Goal: Task Accomplishment & Management: Manage account settings

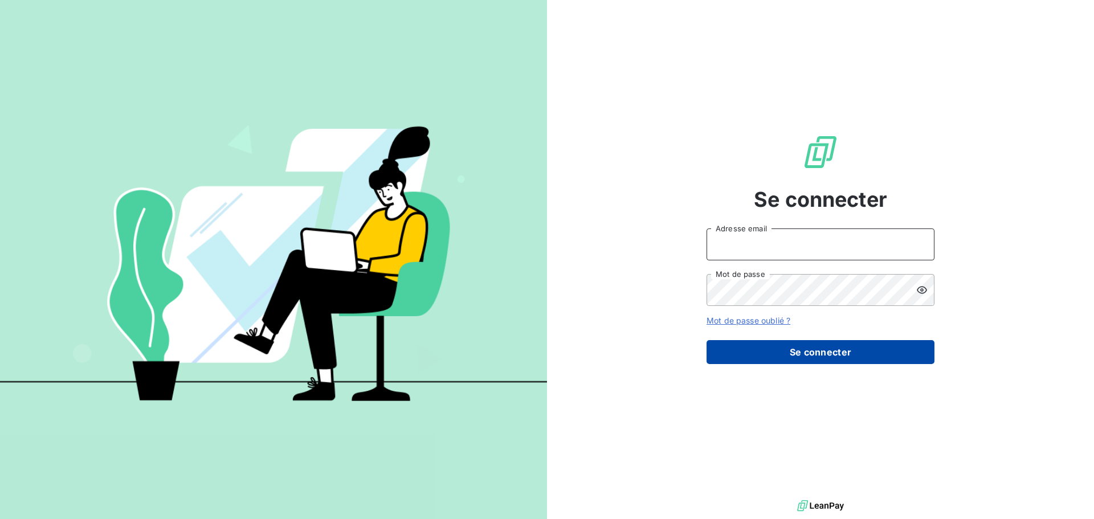
type input "n.laurenceau@anett.fr"
click at [807, 350] on button "Se connecter" at bounding box center [821, 352] width 228 height 24
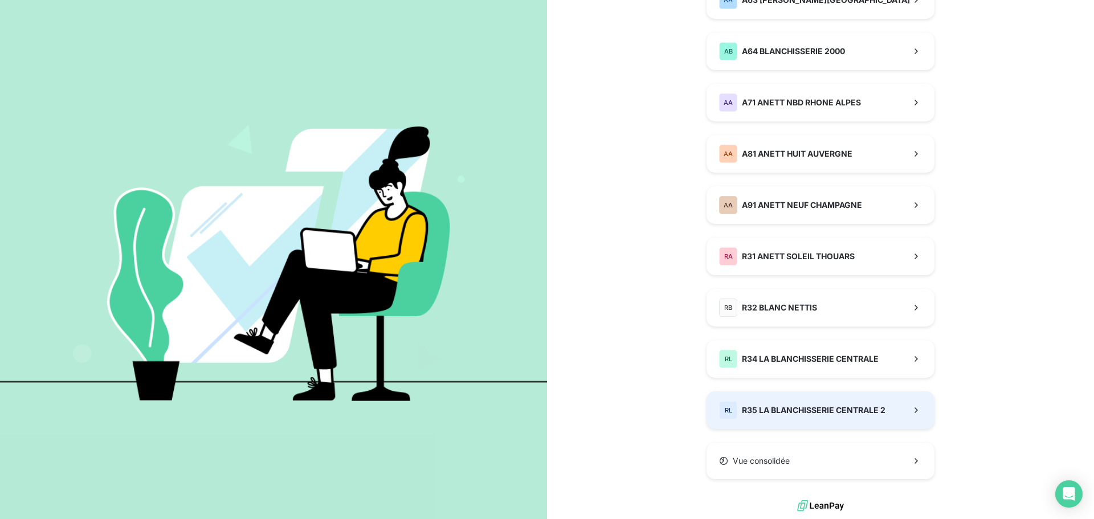
scroll to position [695, 0]
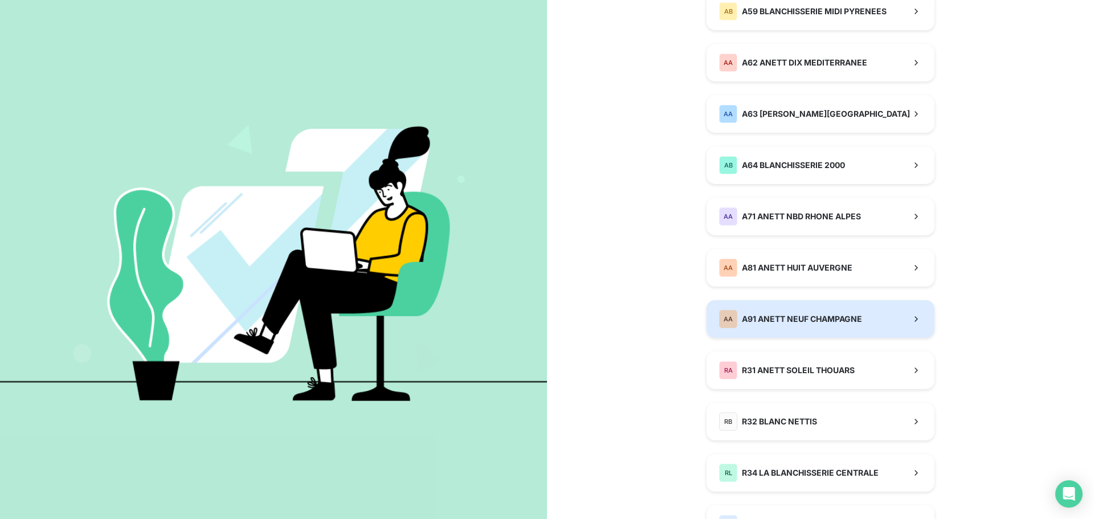
click at [754, 329] on button "AA A91 ANETT NEUF CHAMPAGNE" at bounding box center [821, 319] width 228 height 38
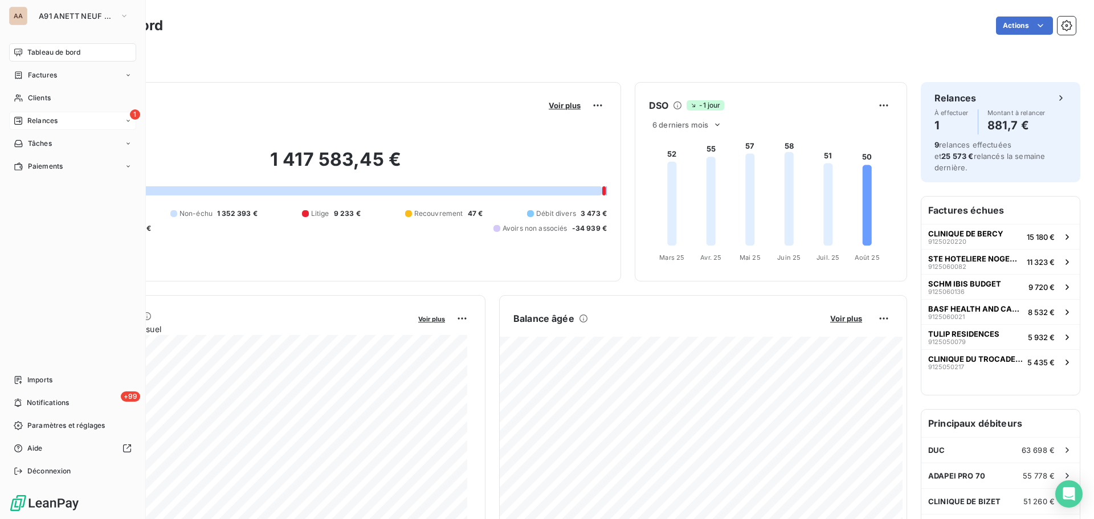
click at [34, 124] on span "Relances" at bounding box center [42, 121] width 30 height 10
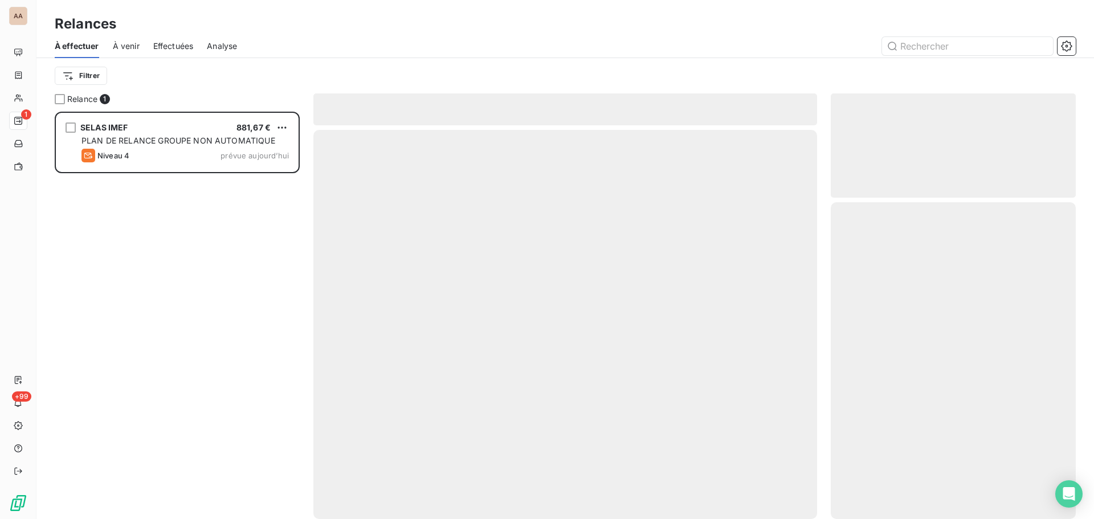
scroll to position [399, 237]
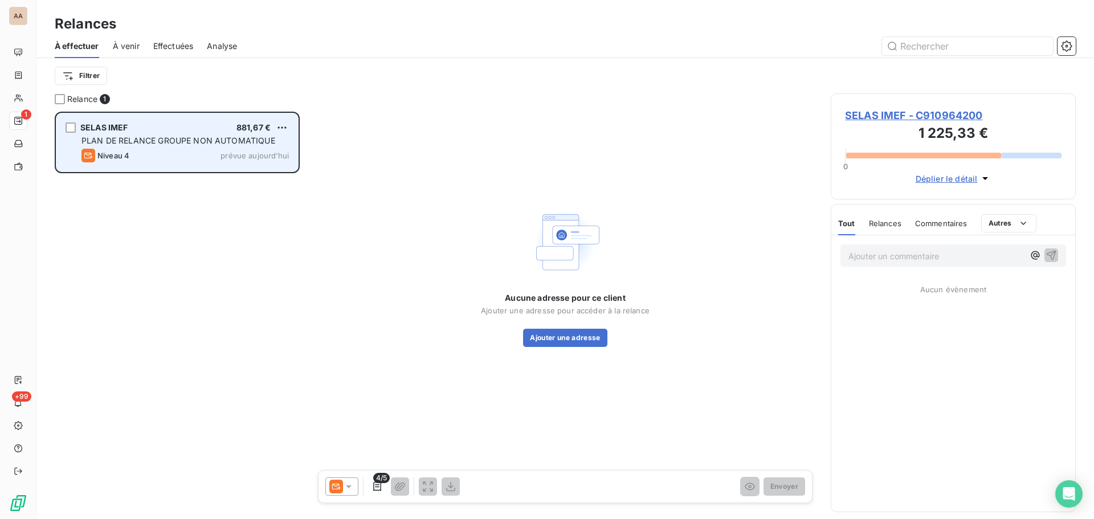
click at [189, 139] on span "PLAN DE RELANCE GROUPE NON AUTOMATIQUE" at bounding box center [178, 141] width 194 height 10
click at [285, 129] on html "AA 1 +99 Relances À effectuer À venir Effectuées Analyse Filtrer Relance 1 SELA…" at bounding box center [547, 259] width 1094 height 519
click at [232, 169] on div "Passer cette action" at bounding box center [233, 171] width 102 height 18
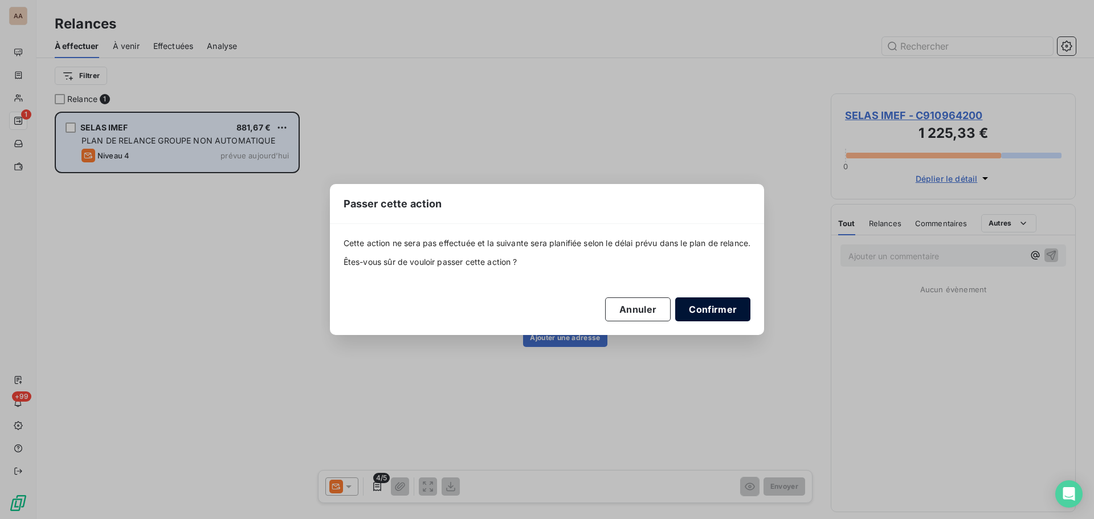
click at [732, 318] on button "Confirmer" at bounding box center [712, 309] width 75 height 24
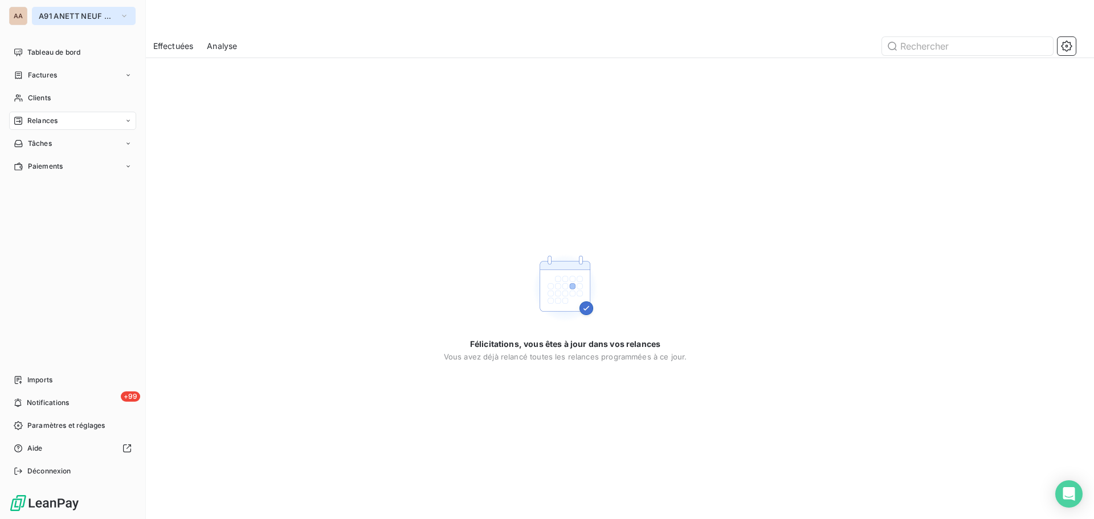
click at [104, 15] on span "A91 ANETT NEUF CHAMPAGNE" at bounding box center [77, 15] width 76 height 9
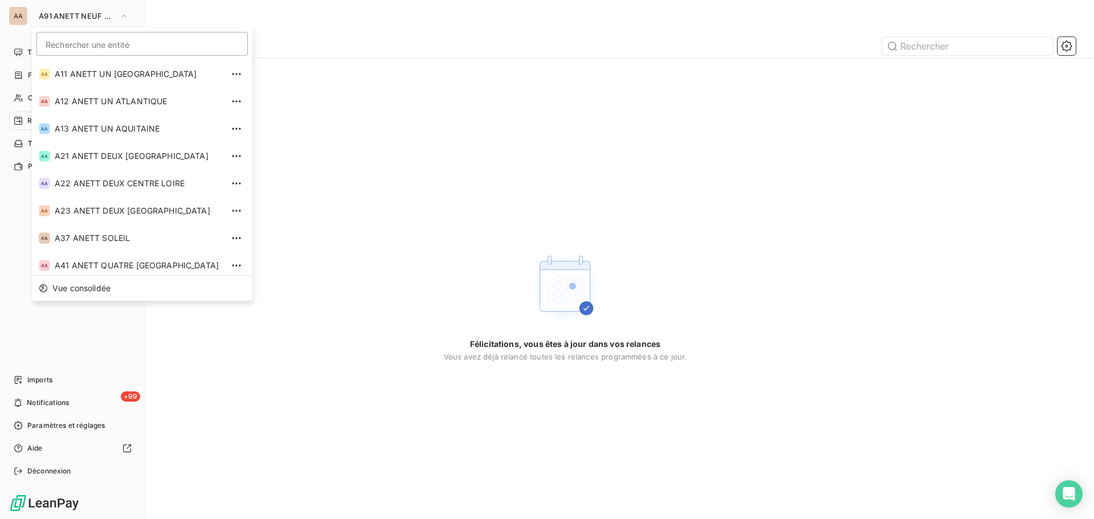
scroll to position [278, 0]
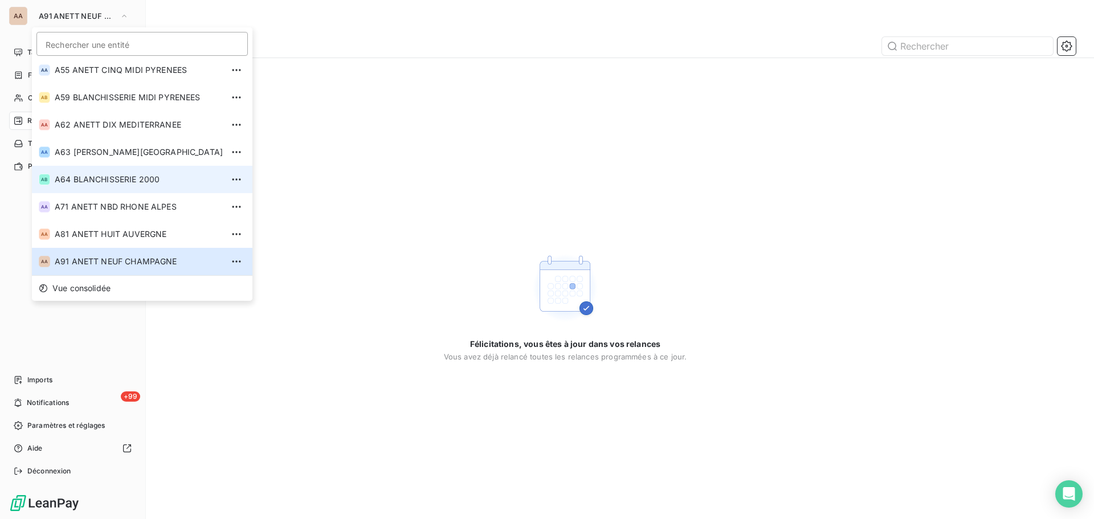
click at [115, 180] on span "A64 BLANCHISSERIE 2000" at bounding box center [139, 179] width 168 height 11
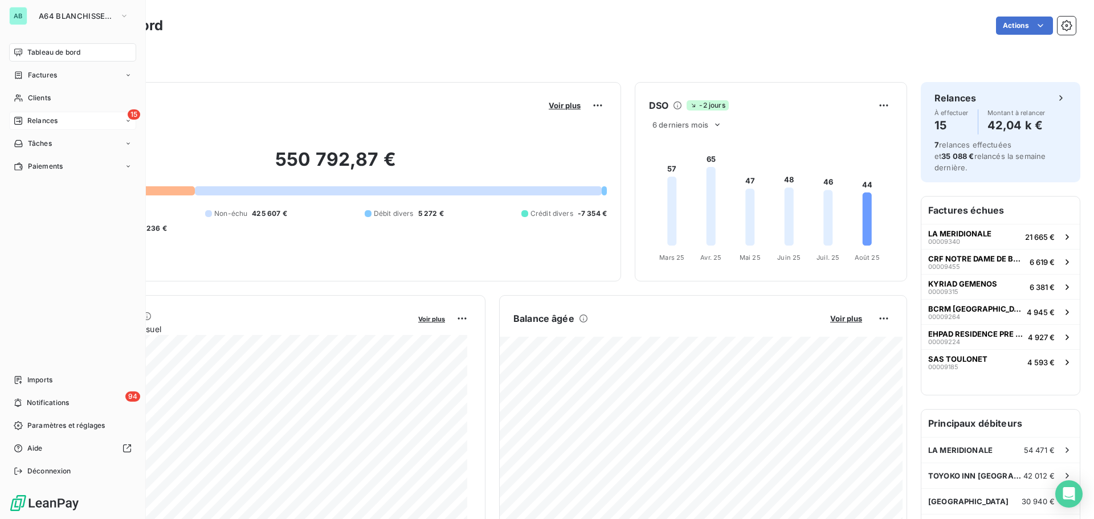
click at [30, 120] on span "Relances" at bounding box center [42, 121] width 30 height 10
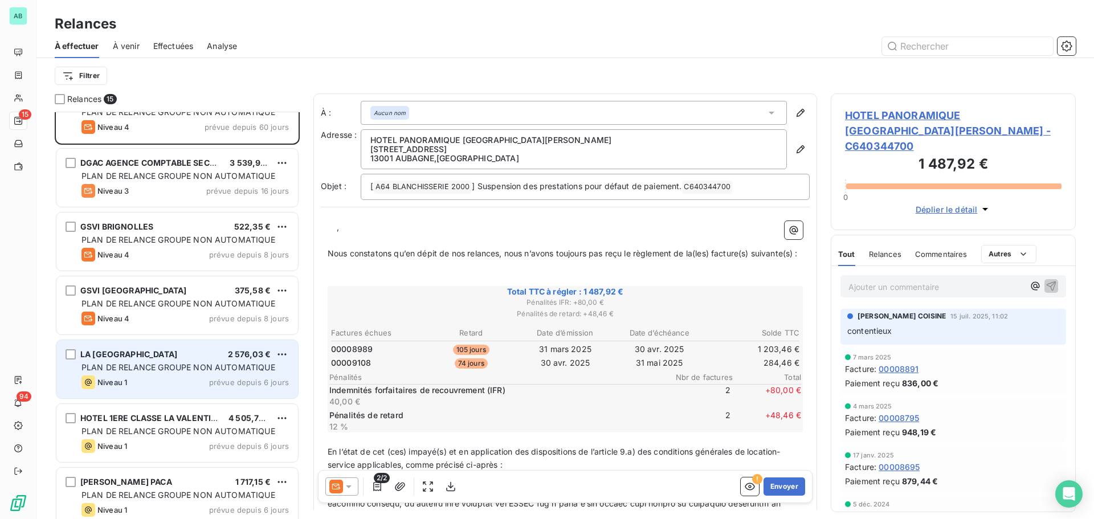
scroll to position [58, 0]
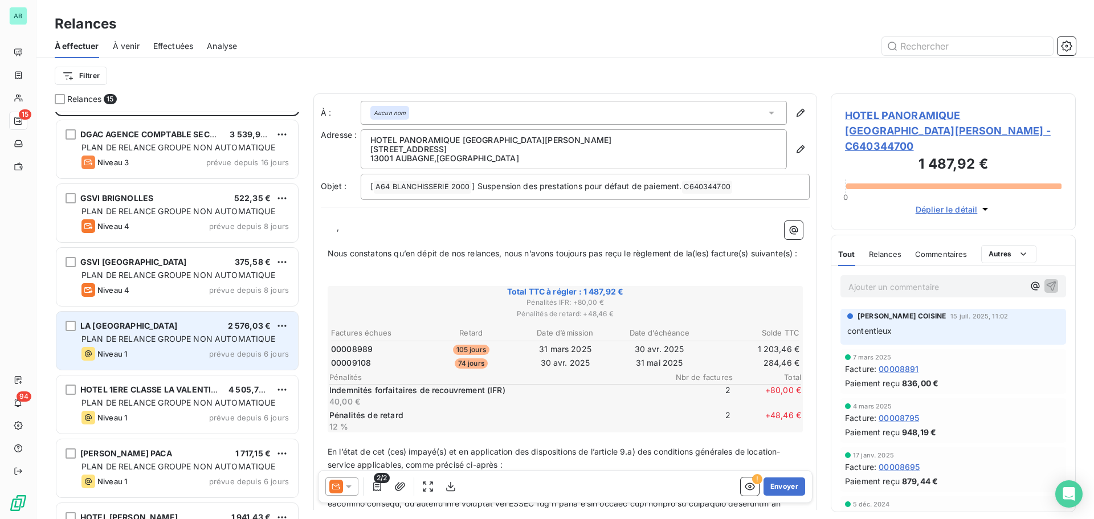
click at [206, 361] on div "LA VILLA ARENA 2 576,03 € PLAN DE RELANCE GROUPE NON AUTOMATIQUE Niveau 1 prévu…" at bounding box center [177, 341] width 242 height 58
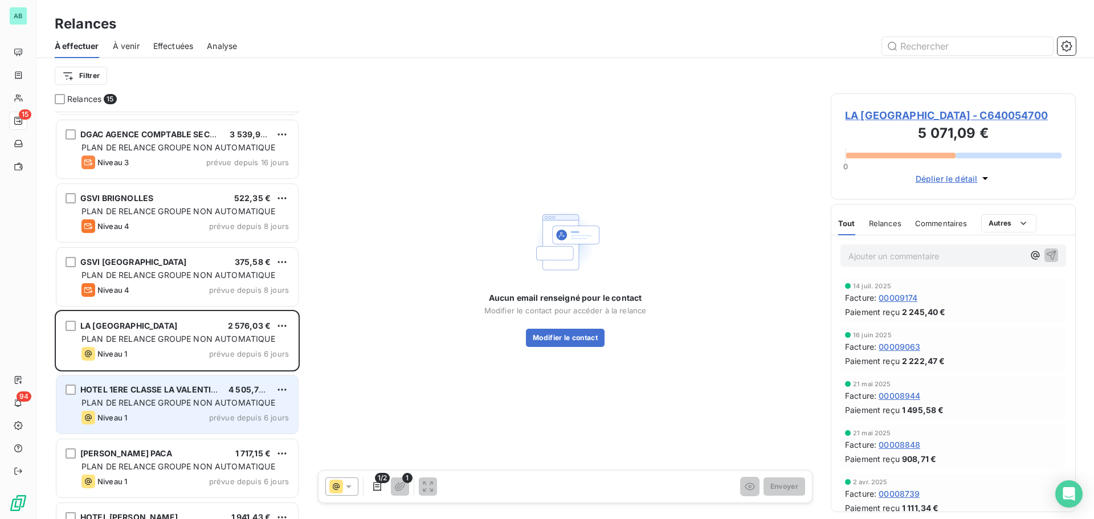
click at [186, 409] on div "HOTEL 1ERE CLASSE LA VALENTINE 4 505,75 € PLAN DE RELANCE GROUPE NON AUTOMATIQU…" at bounding box center [177, 405] width 242 height 58
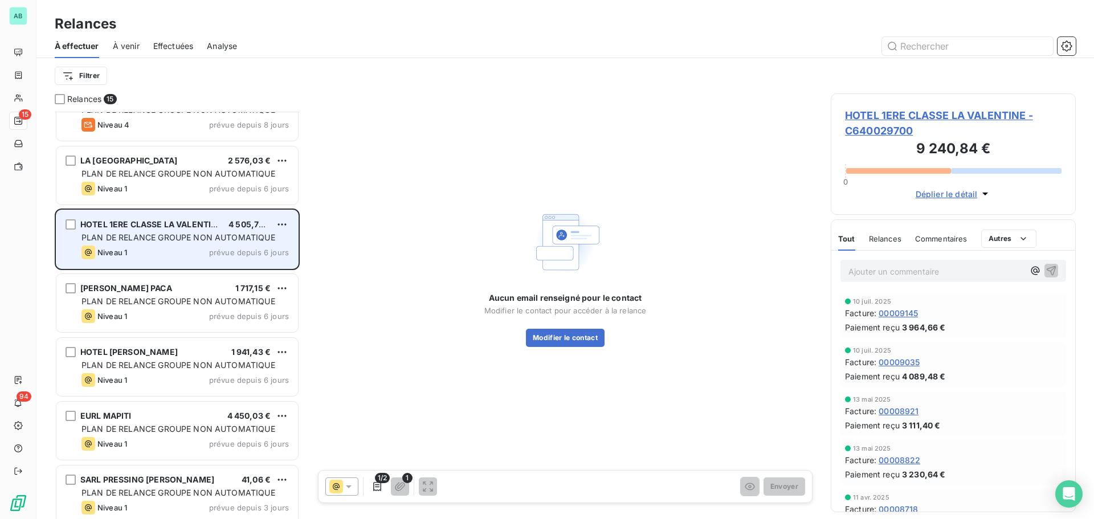
scroll to position [229, 0]
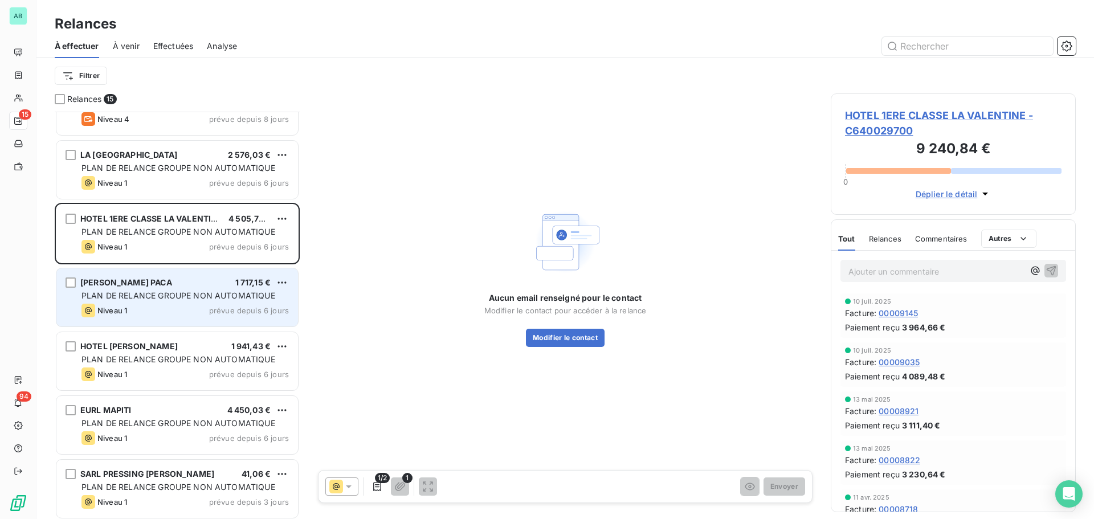
click at [170, 313] on div "Niveau 1 prévue depuis 6 jours" at bounding box center [184, 311] width 207 height 14
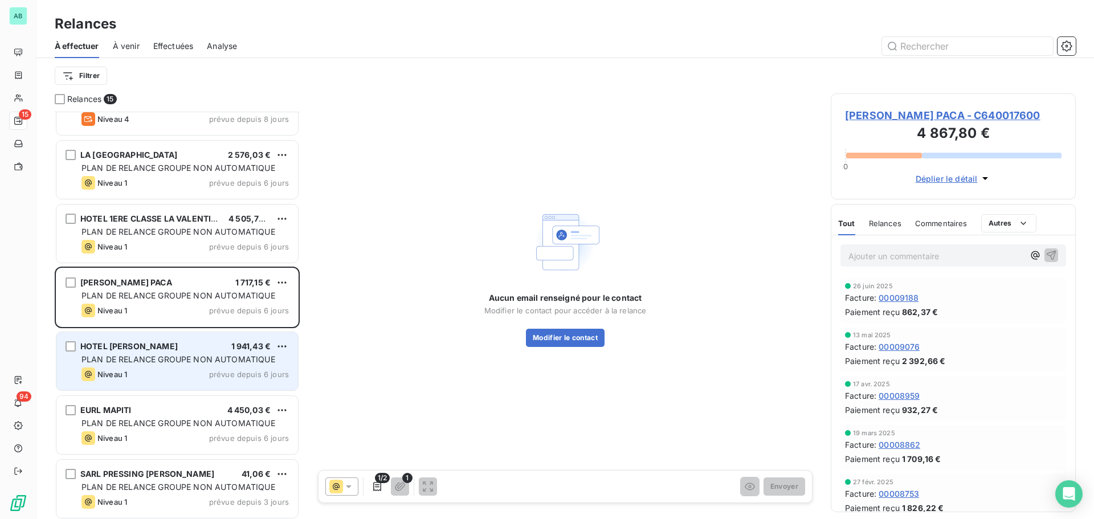
click at [169, 349] on div "HOTEL LES VOILES 1 941,43 €" at bounding box center [184, 346] width 207 height 10
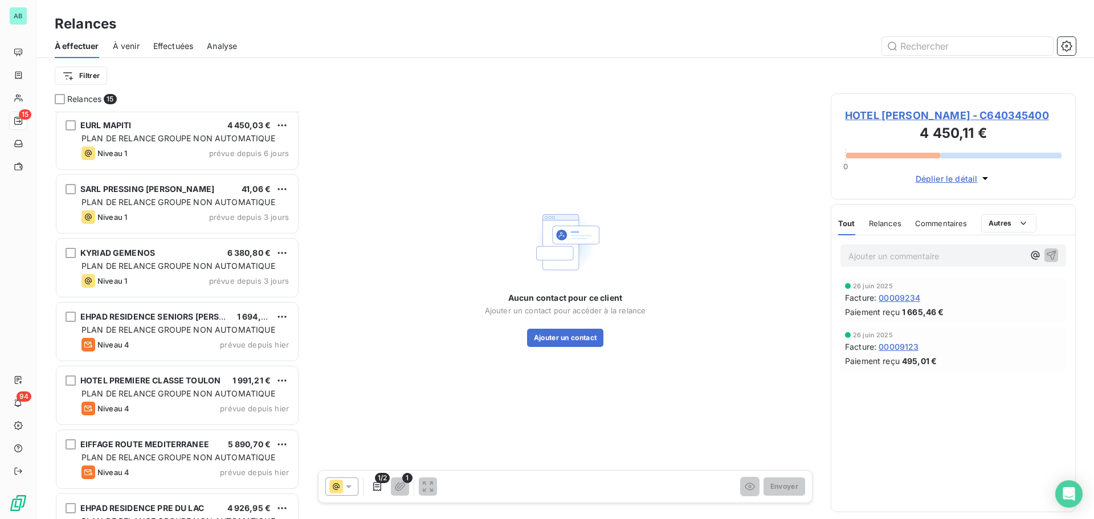
scroll to position [551, 0]
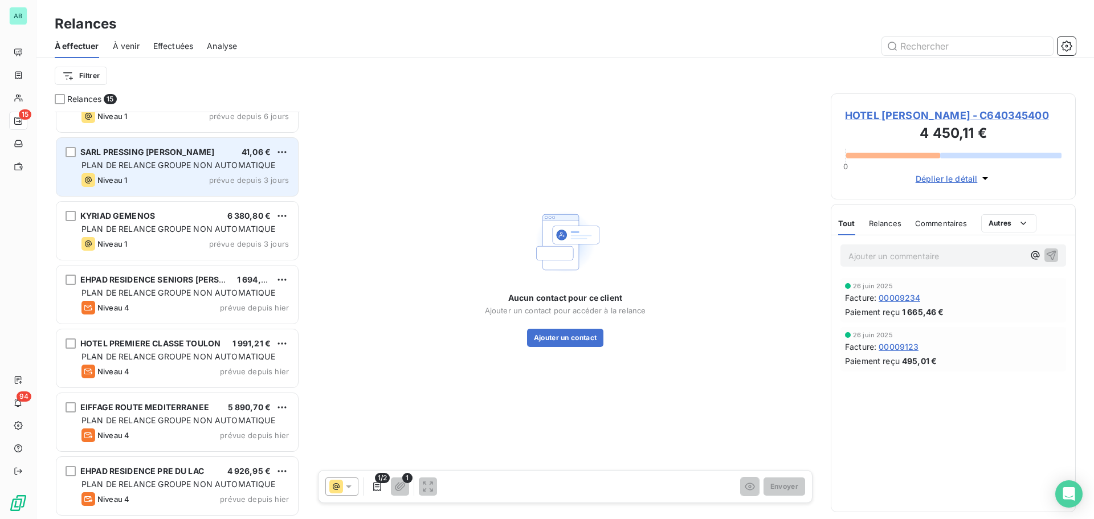
click at [181, 178] on div "Niveau 1 prévue depuis 3 jours" at bounding box center [184, 180] width 207 height 14
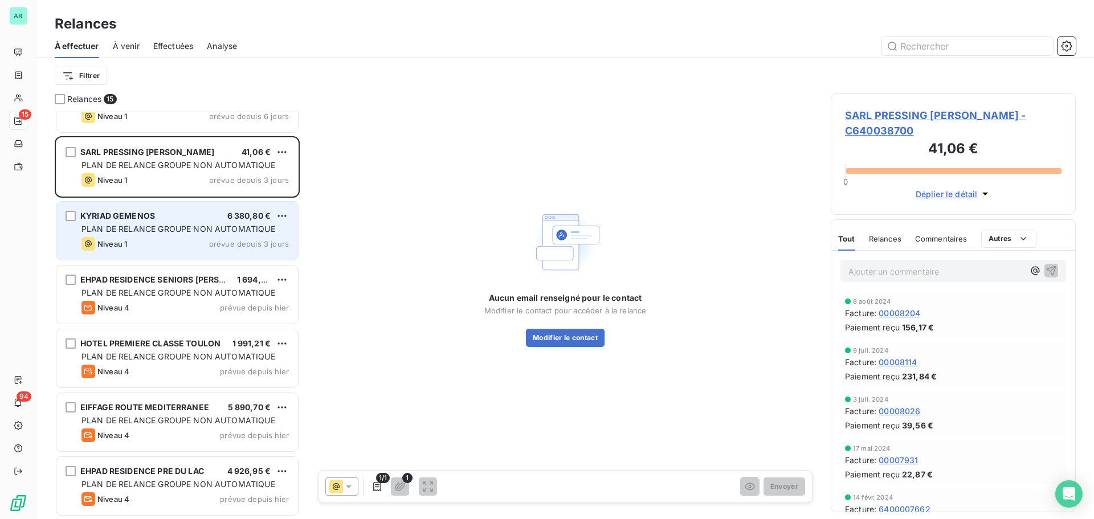
click at [178, 223] on div "KYRIAD GEMENOS 6 380,80 € PLAN DE RELANCE GROUPE NON AUTOMATIQUE Niveau 1 prévu…" at bounding box center [177, 231] width 242 height 58
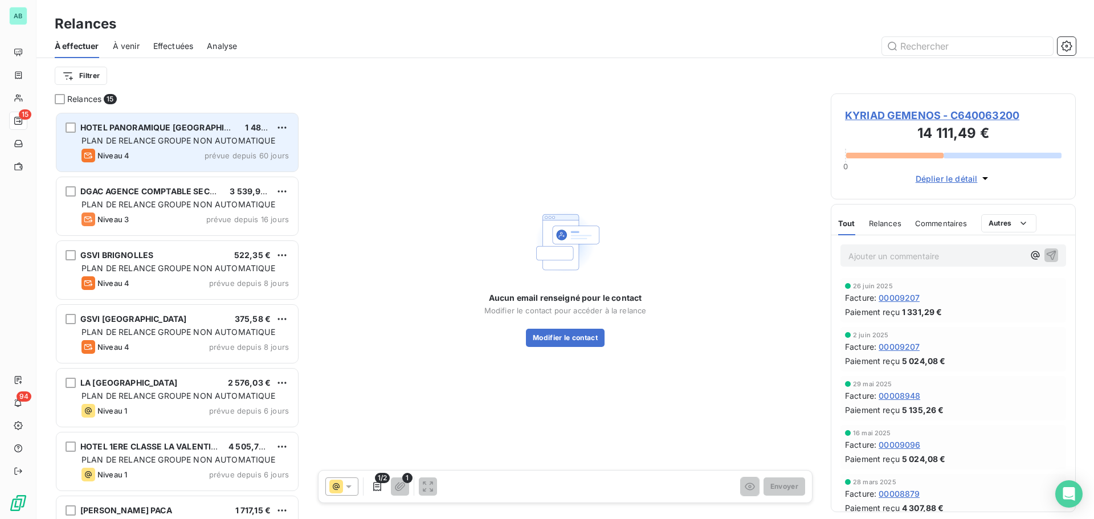
click at [150, 147] on div "HOTEL PANORAMIQUE ST CHARLES 1 487,92 € PLAN DE RELANCE GROUPE NON AUTOMATIQUE …" at bounding box center [177, 142] width 242 height 58
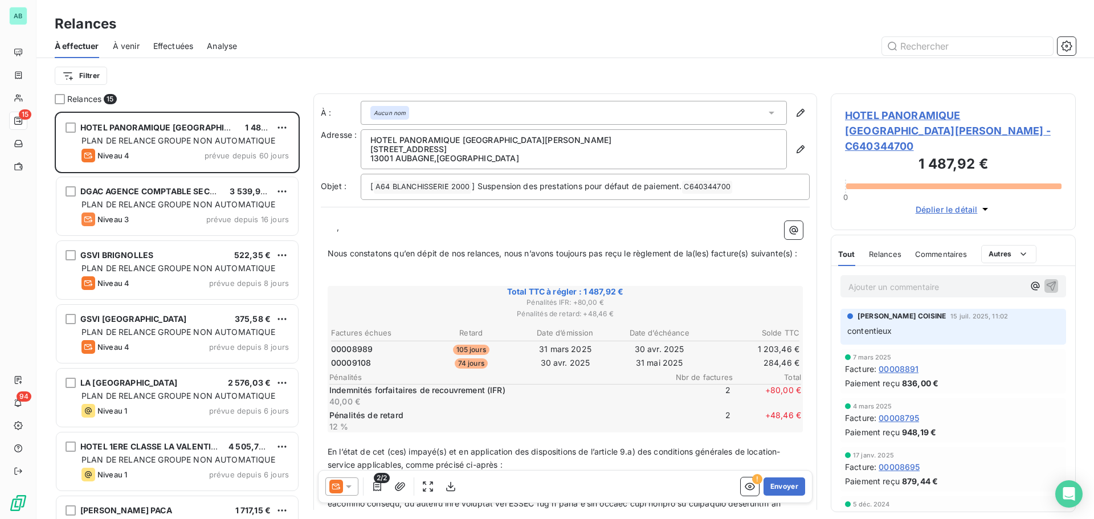
click at [119, 45] on span "À venir" at bounding box center [126, 45] width 27 height 11
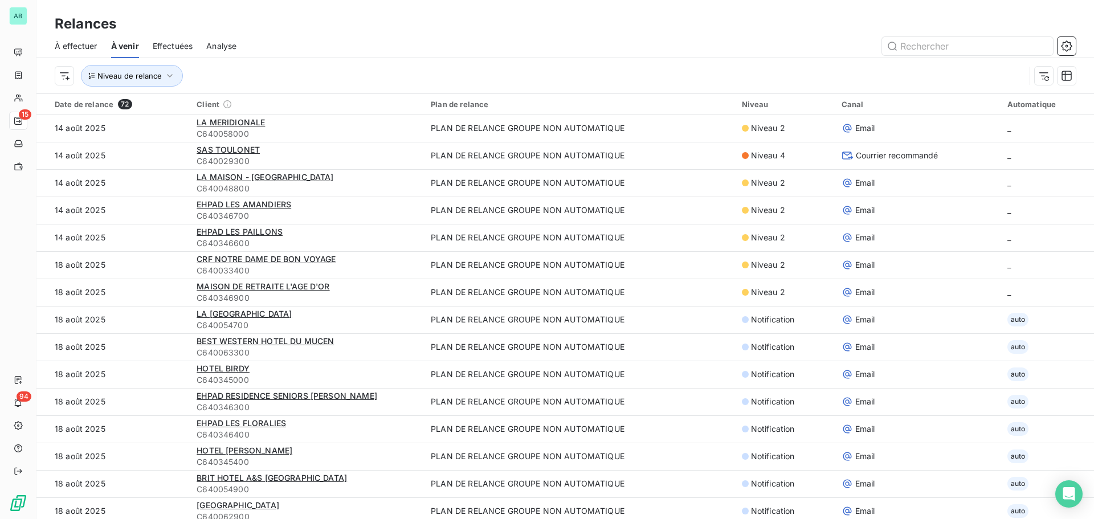
click at [66, 44] on span "À effectuer" at bounding box center [76, 45] width 43 height 11
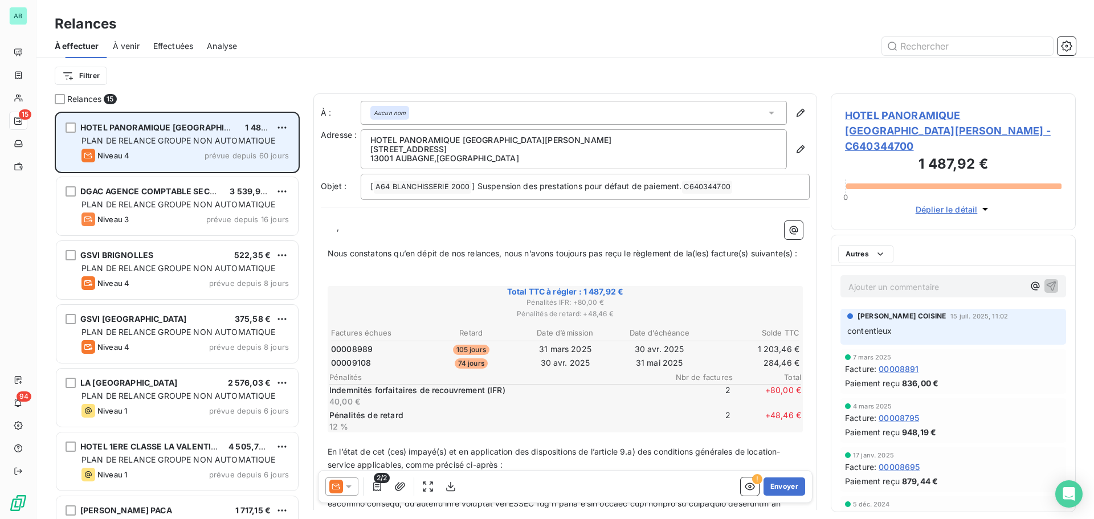
scroll to position [399, 237]
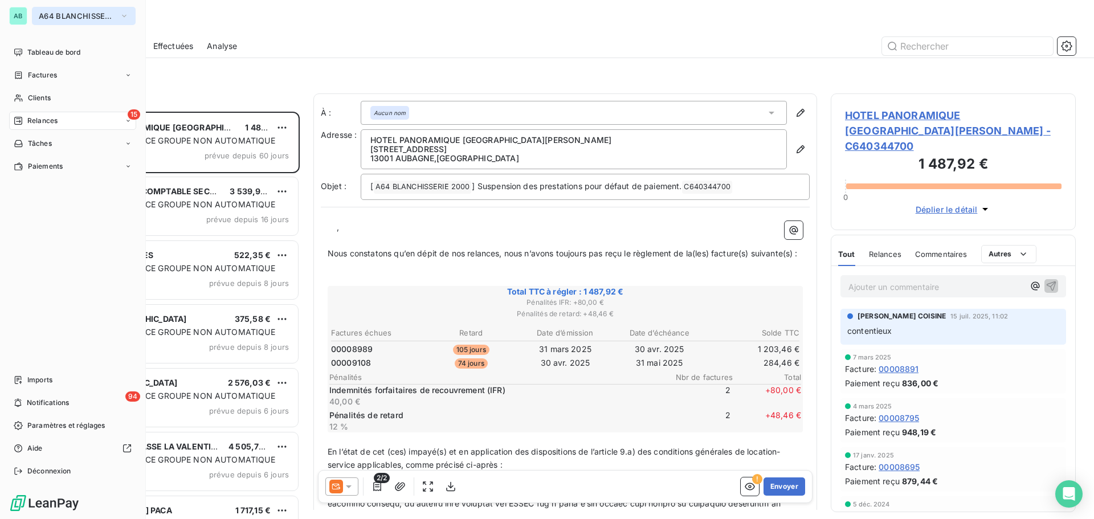
click at [89, 18] on span "A64 BLANCHISSERIE 2000" at bounding box center [77, 15] width 76 height 9
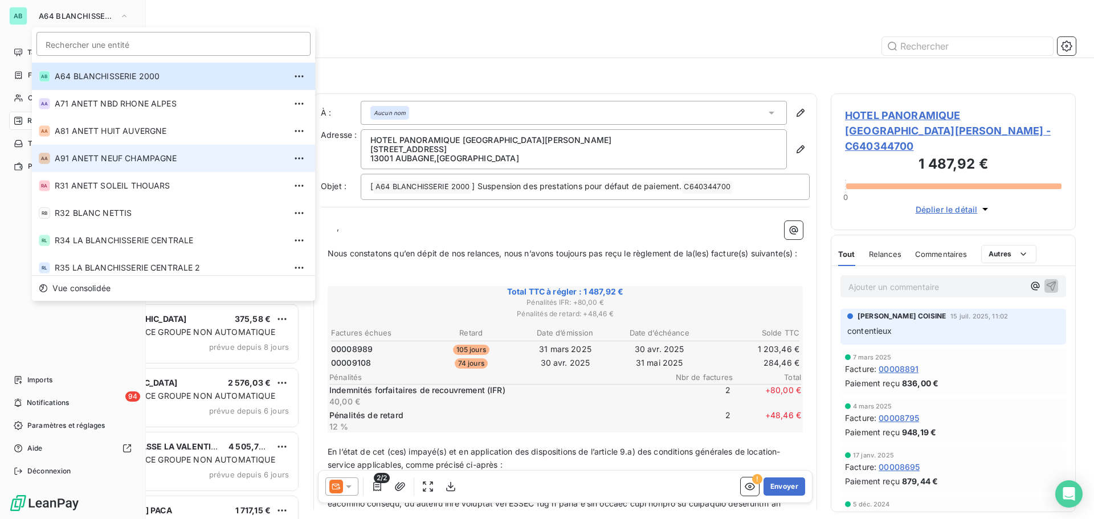
scroll to position [387, 0]
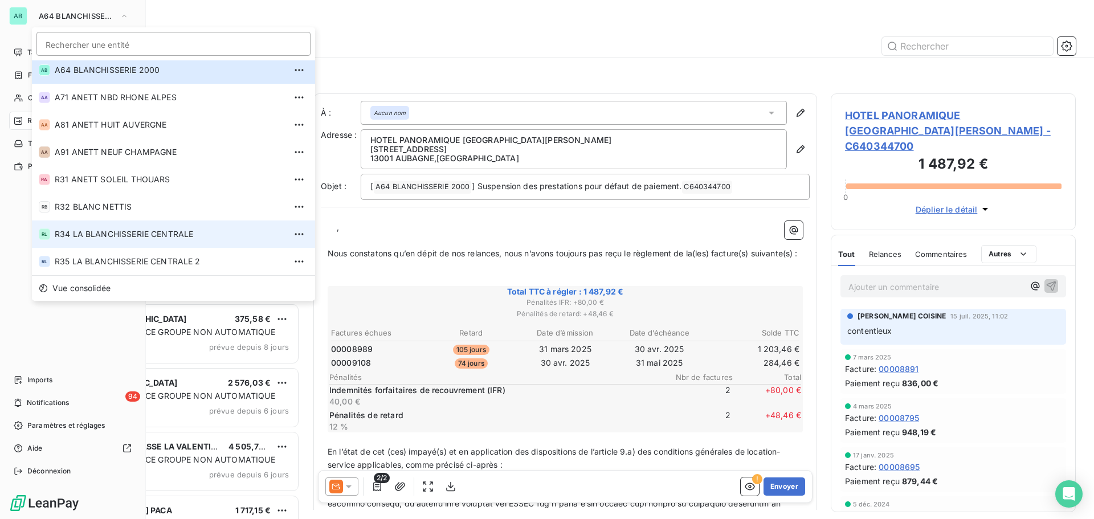
click at [155, 239] on span "R34 LA BLANCHISSERIE CENTRALE" at bounding box center [170, 234] width 231 height 11
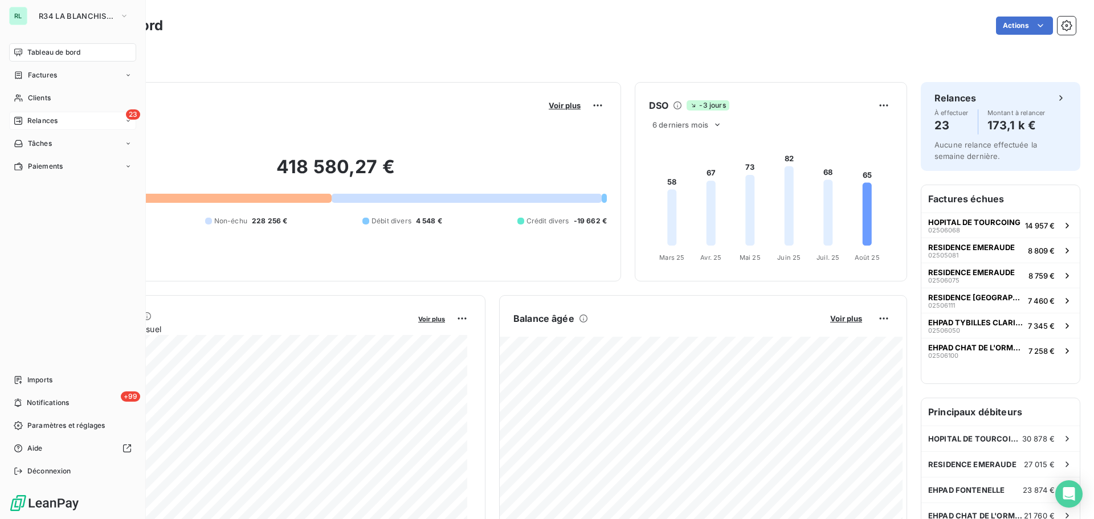
click at [32, 124] on span "Relances" at bounding box center [42, 121] width 30 height 10
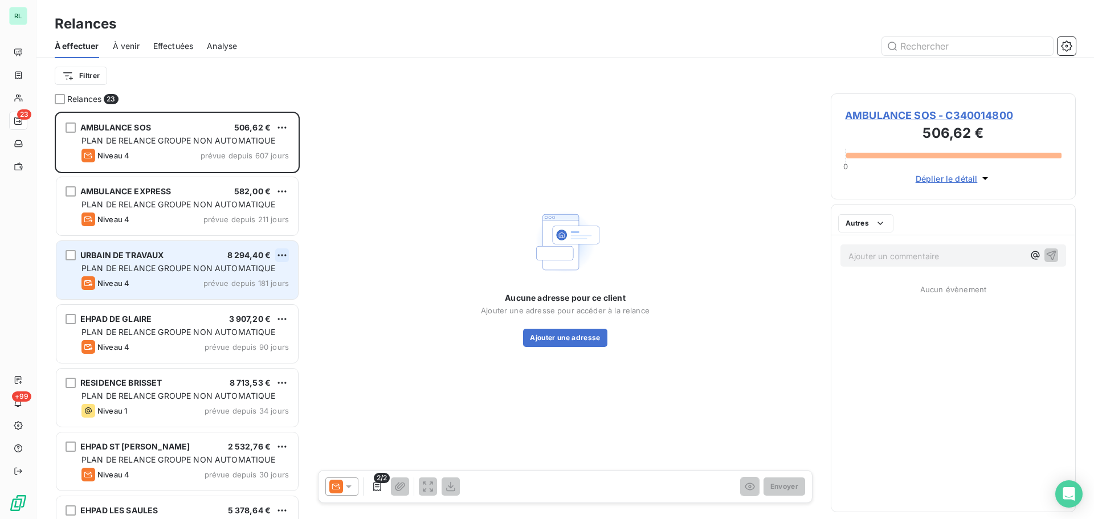
scroll to position [399, 237]
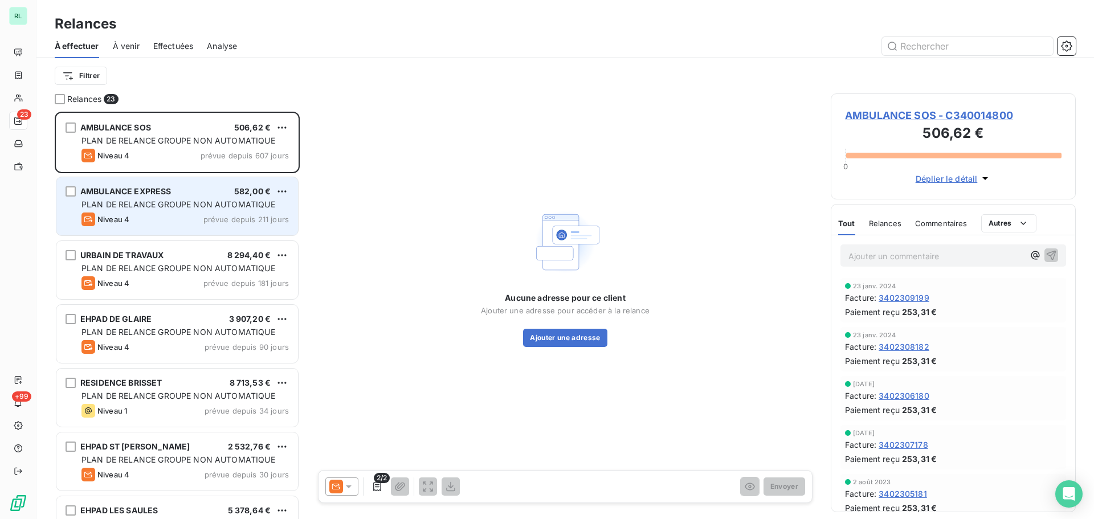
click at [194, 223] on div "Niveau 4 prévue depuis 211 jours" at bounding box center [184, 220] width 207 height 14
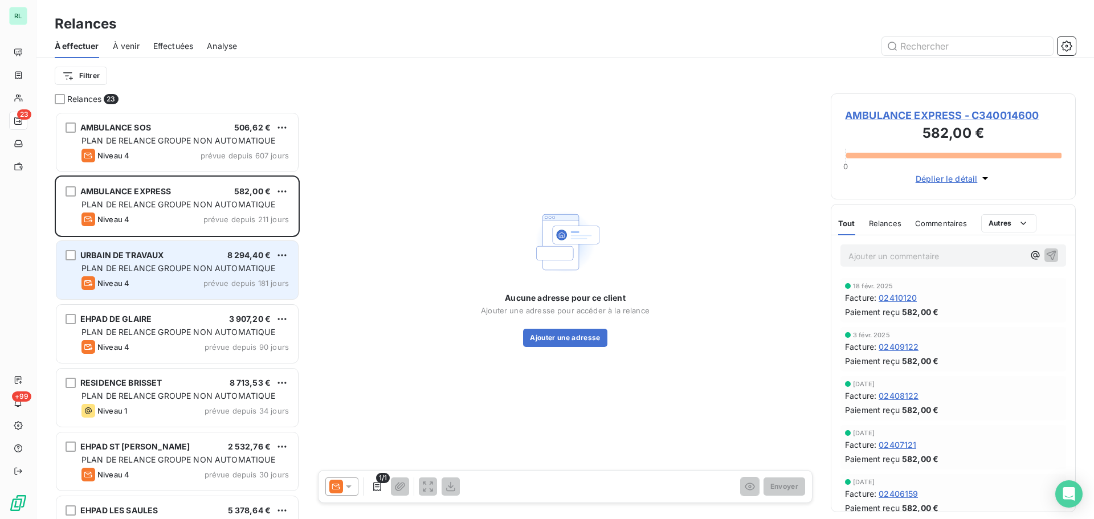
click at [185, 267] on span "PLAN DE RELANCE GROUPE NON AUTOMATIQUE" at bounding box center [178, 268] width 194 height 10
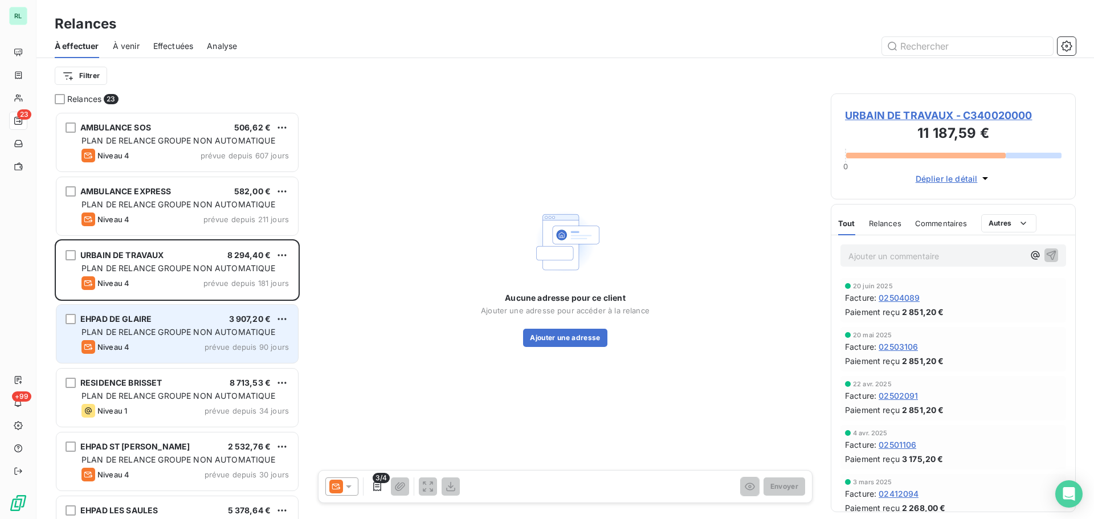
click at [158, 338] on div "EHPAD DE GLAIRE 3 907,20 € PLAN DE RELANCE GROUPE NON AUTOMATIQUE Niveau 4 prév…" at bounding box center [177, 334] width 242 height 58
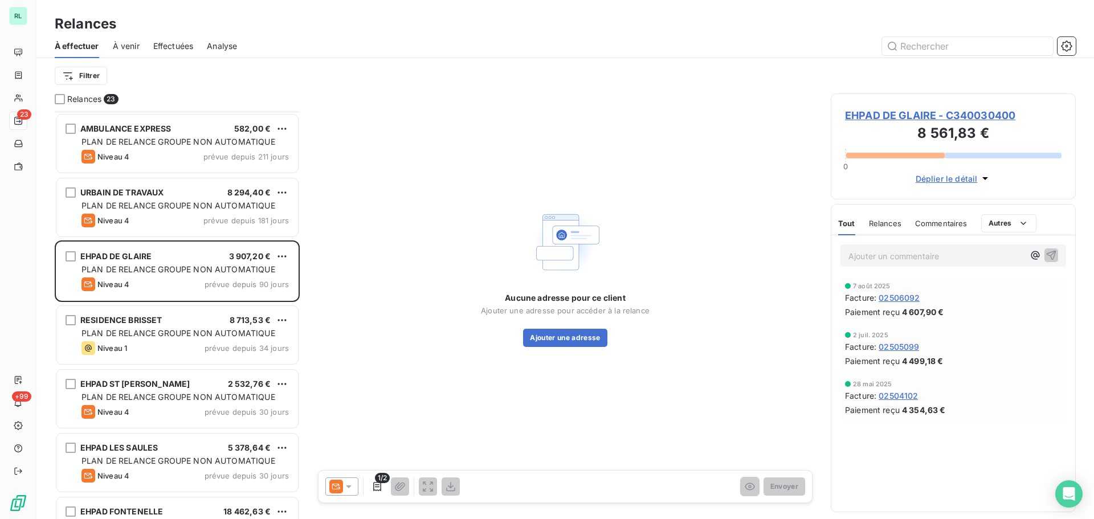
scroll to position [172, 0]
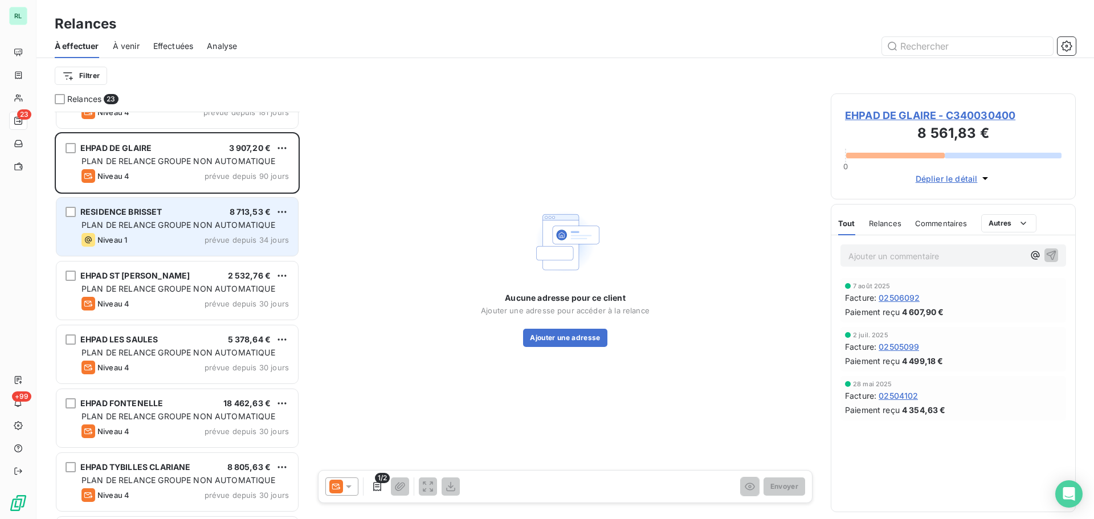
click at [173, 235] on div "Niveau 1 prévue depuis 34 jours" at bounding box center [184, 240] width 207 height 14
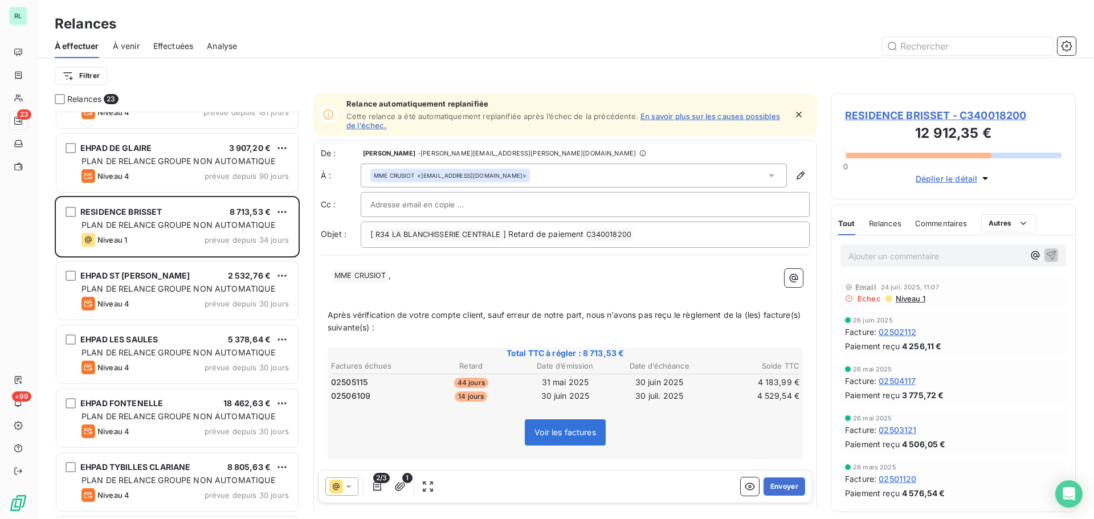
click at [725, 119] on link "En savoir plus sur les causes possibles de l’échec." at bounding box center [563, 121] width 434 height 18
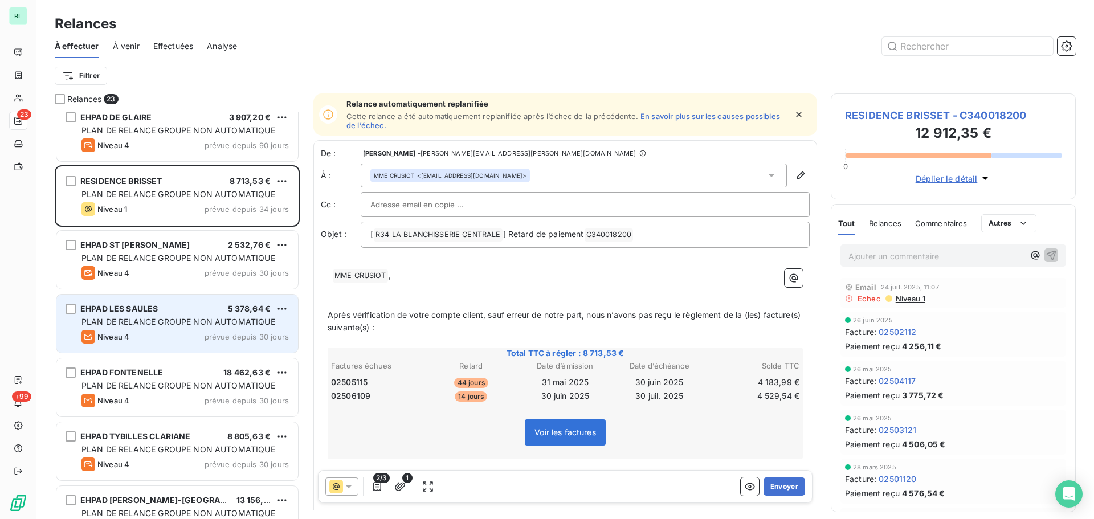
scroll to position [229, 0]
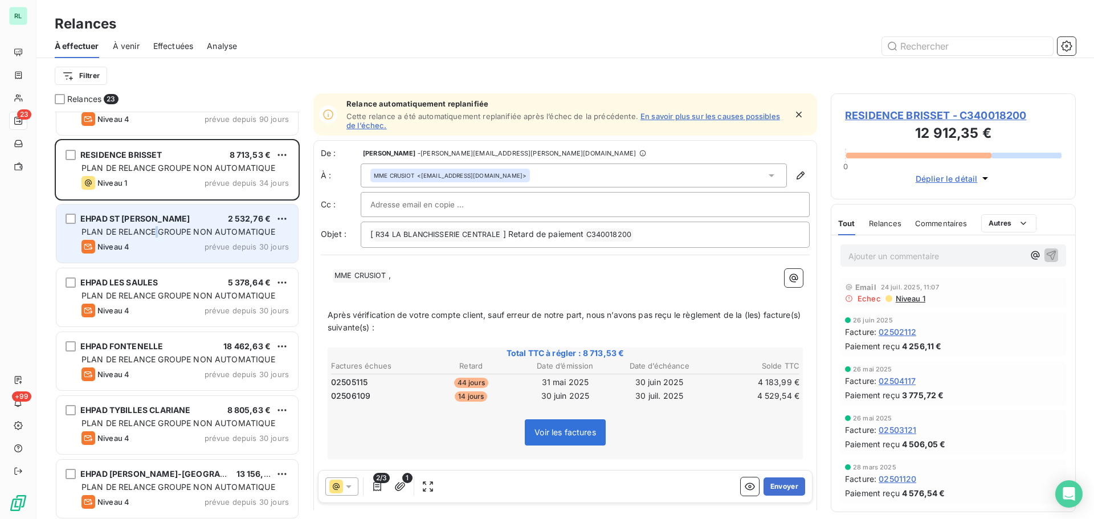
click at [156, 231] on span "PLAN DE RELANCE GROUPE NON AUTOMATIQUE" at bounding box center [178, 232] width 194 height 10
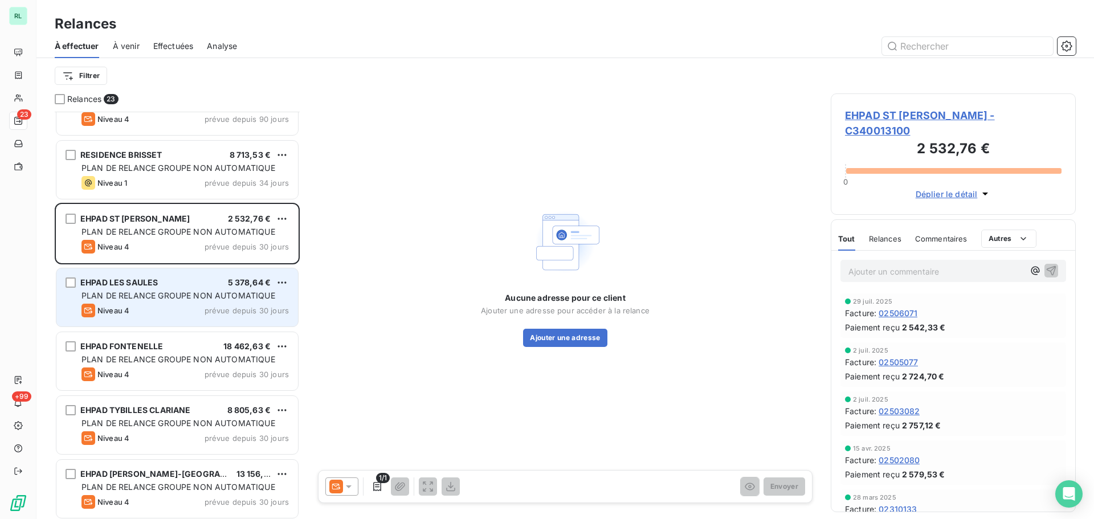
click at [164, 280] on div "EHPAD LES SAULES 5 378,64 €" at bounding box center [184, 283] width 207 height 10
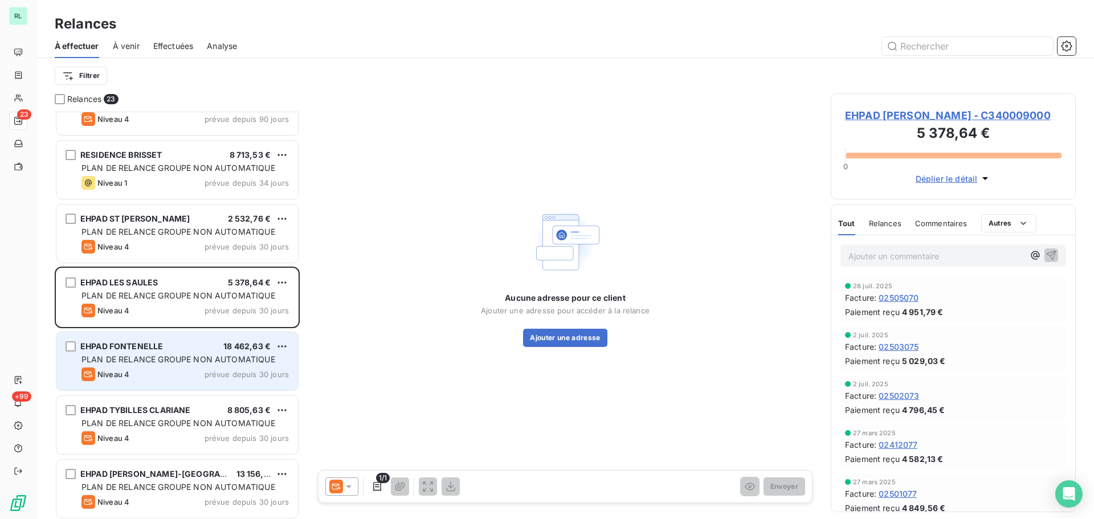
click at [190, 345] on div "EHPAD FONTENELLE 18 462,63 €" at bounding box center [184, 346] width 207 height 10
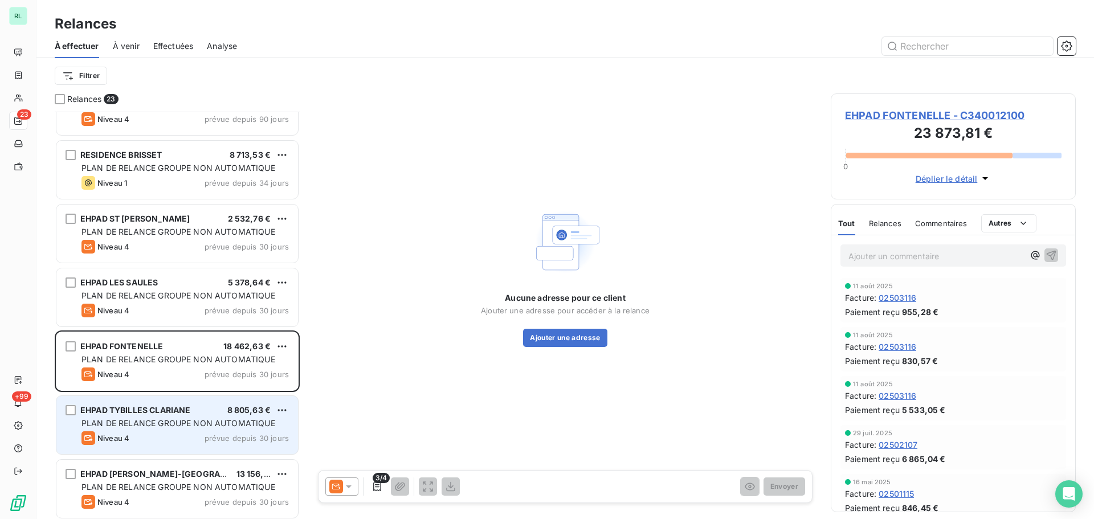
click at [209, 411] on div "EHPAD TYBILLES CLARIANE 8 805,63 €" at bounding box center [184, 410] width 207 height 10
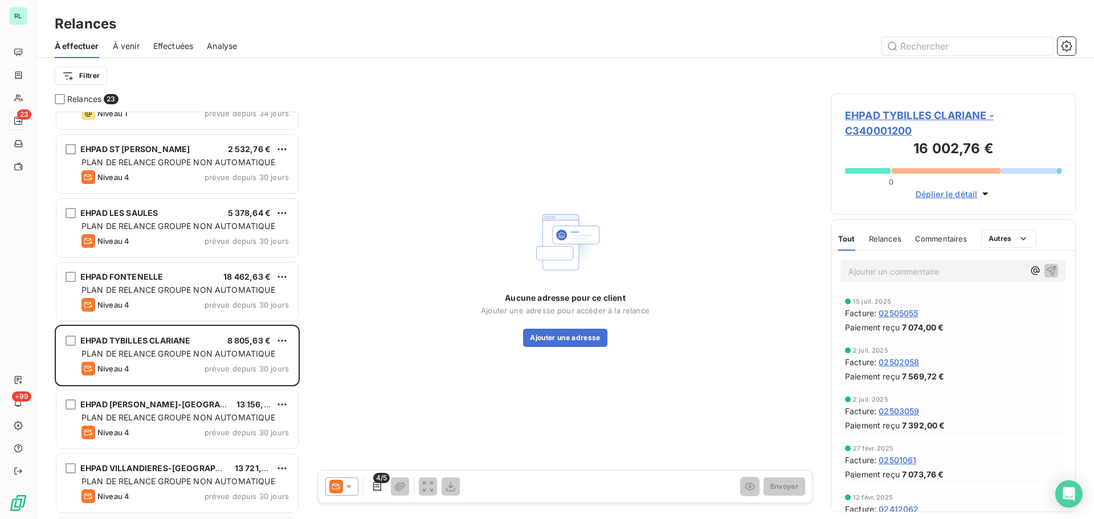
scroll to position [343, 0]
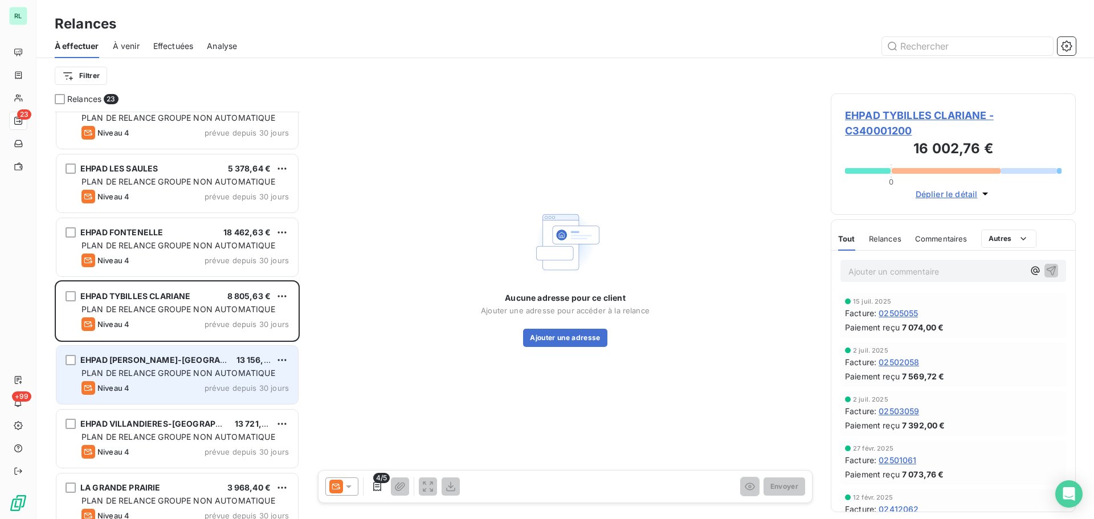
click at [199, 378] on div "PLAN DE RELANCE GROUPE NON AUTOMATIQUE" at bounding box center [184, 373] width 207 height 11
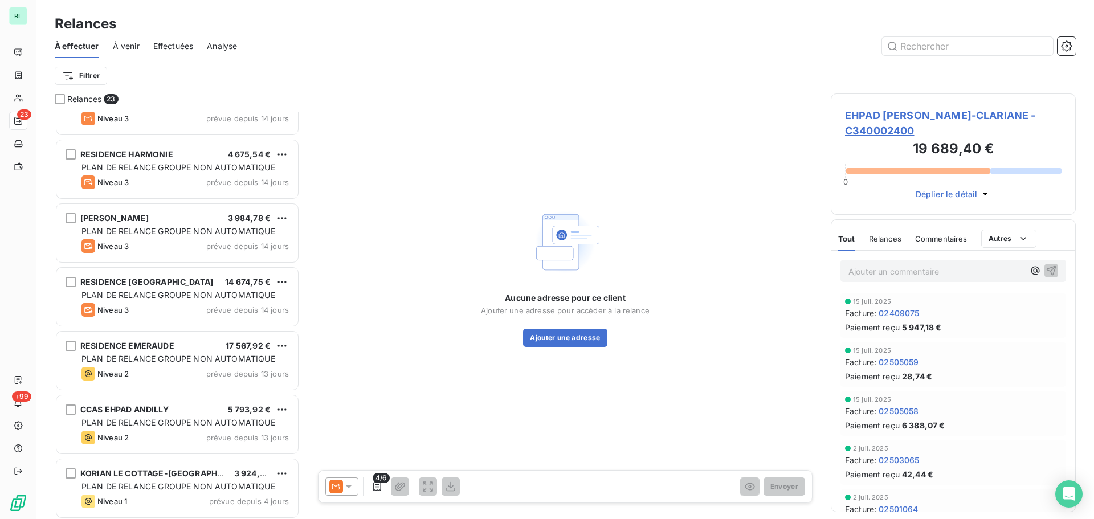
scroll to position [1061, 0]
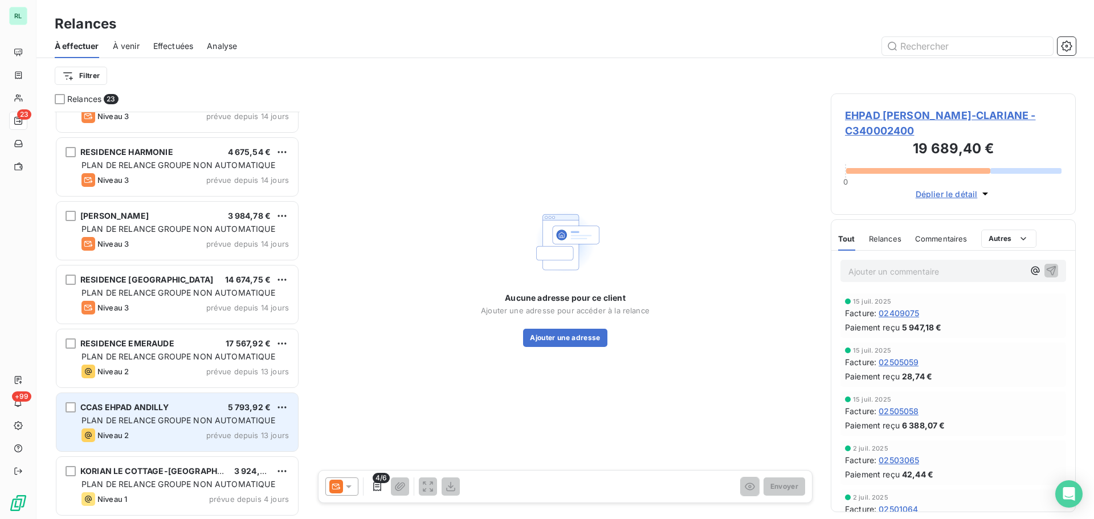
drag, startPoint x: 204, startPoint y: 473, endPoint x: 198, endPoint y: 446, distance: 27.9
click at [203, 470] on span "KORIAN LE COTTAGE-CLARIANE" at bounding box center [166, 471] width 172 height 10
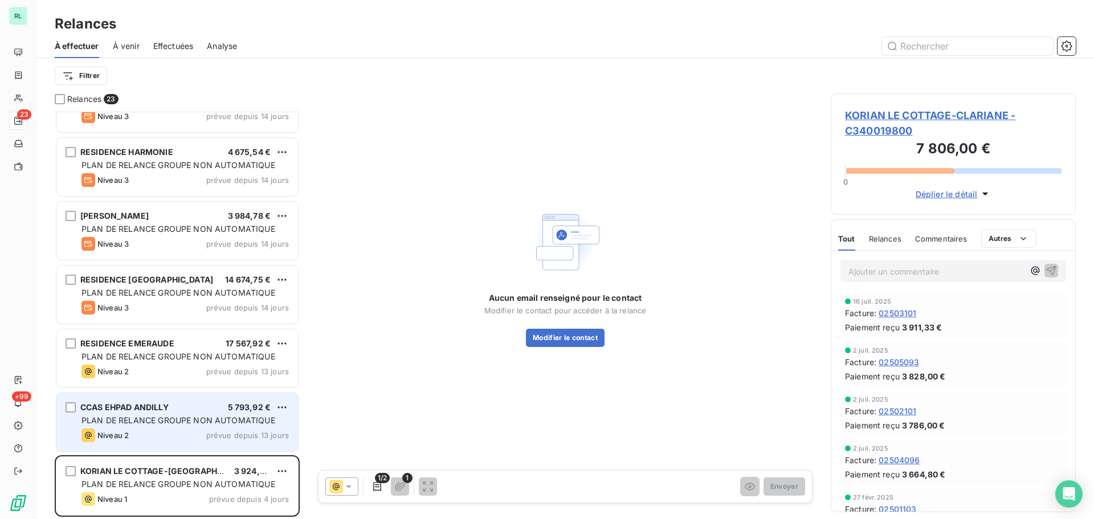
click at [189, 419] on span "PLAN DE RELANCE GROUPE NON AUTOMATIQUE" at bounding box center [178, 420] width 194 height 10
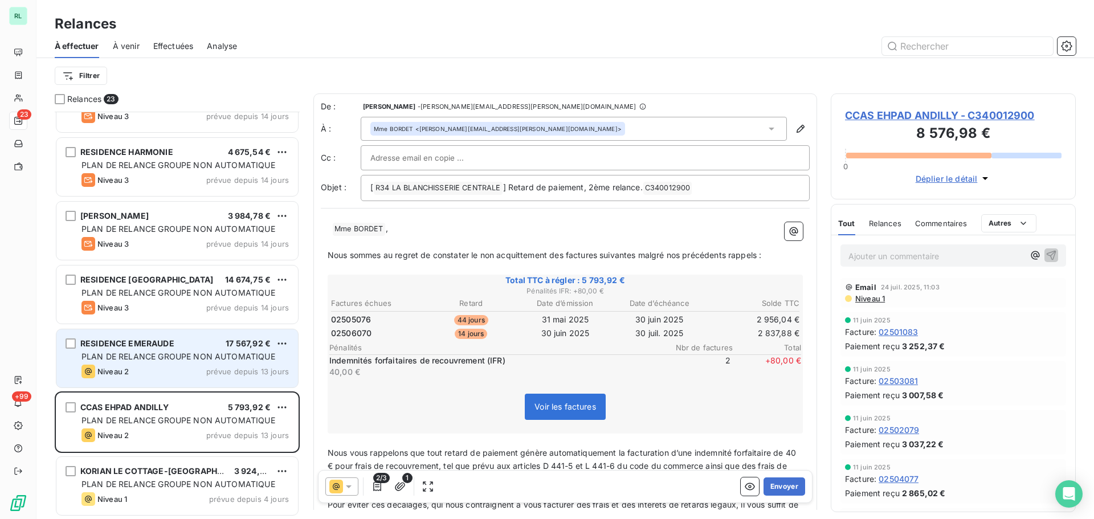
click at [165, 371] on div "Niveau 2 prévue depuis 13 jours" at bounding box center [184, 372] width 207 height 14
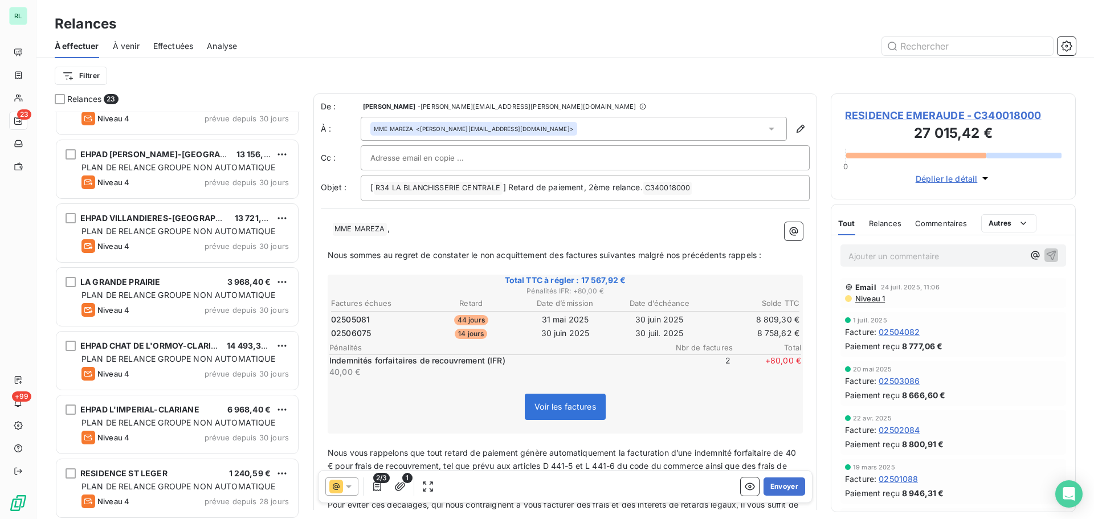
scroll to position [320, 0]
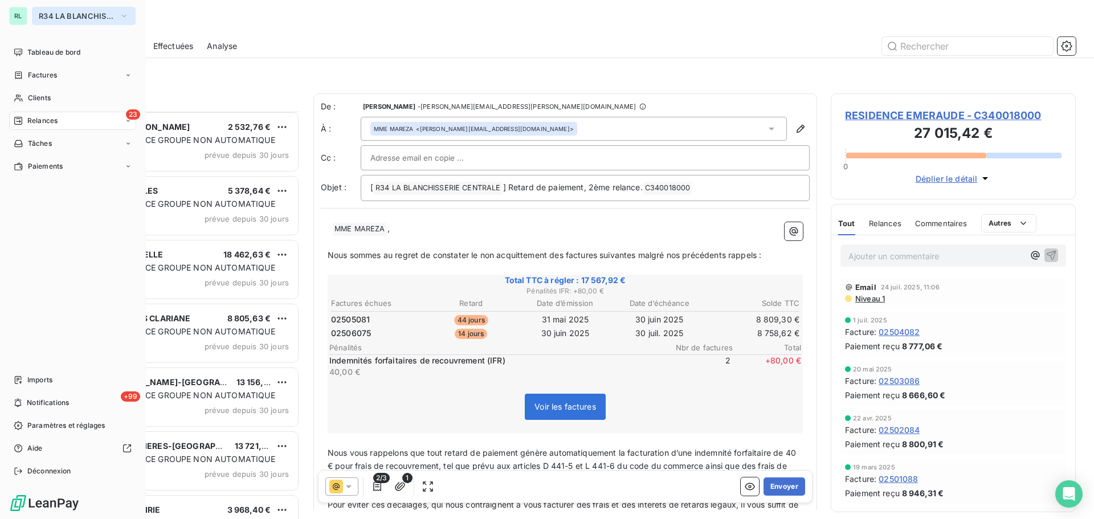
click at [68, 19] on span "R34 LA BLANCHISSERIE CENTRALE" at bounding box center [77, 15] width 76 height 9
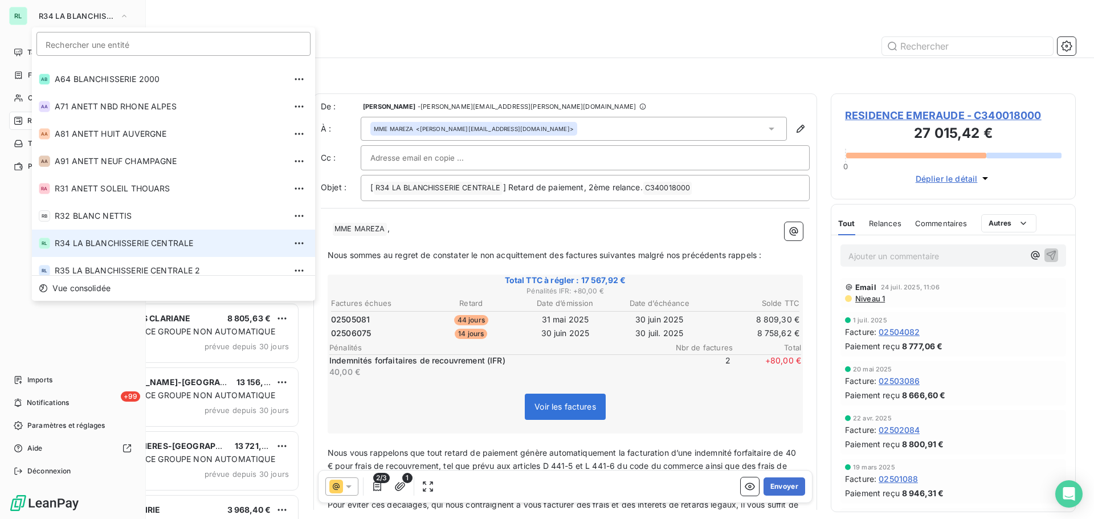
scroll to position [387, 0]
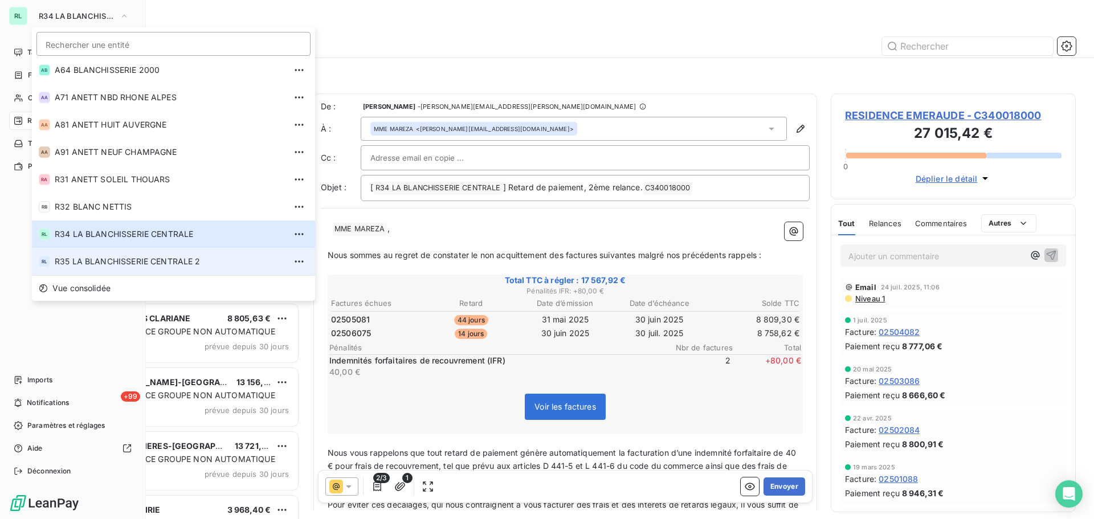
click at [99, 269] on li "RL R35 LA BLANCHISSERIE CENTRALE 2" at bounding box center [173, 261] width 283 height 27
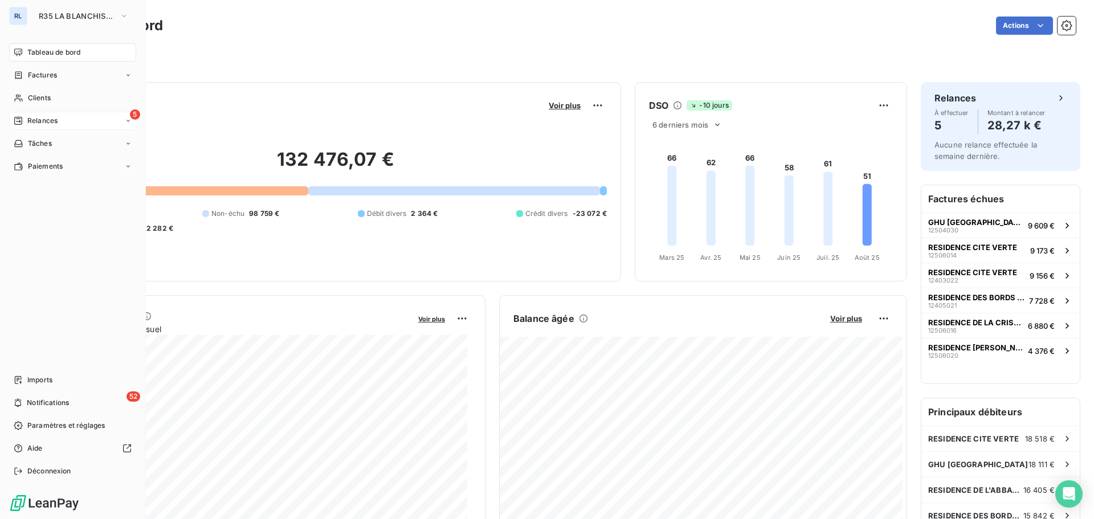
click at [35, 125] on span "Relances" at bounding box center [42, 121] width 30 height 10
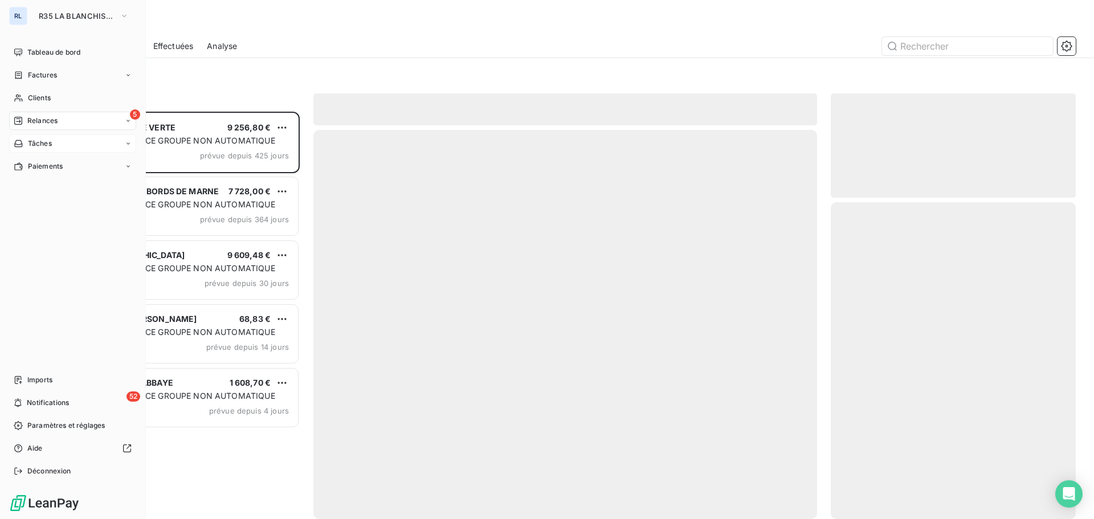
scroll to position [399, 237]
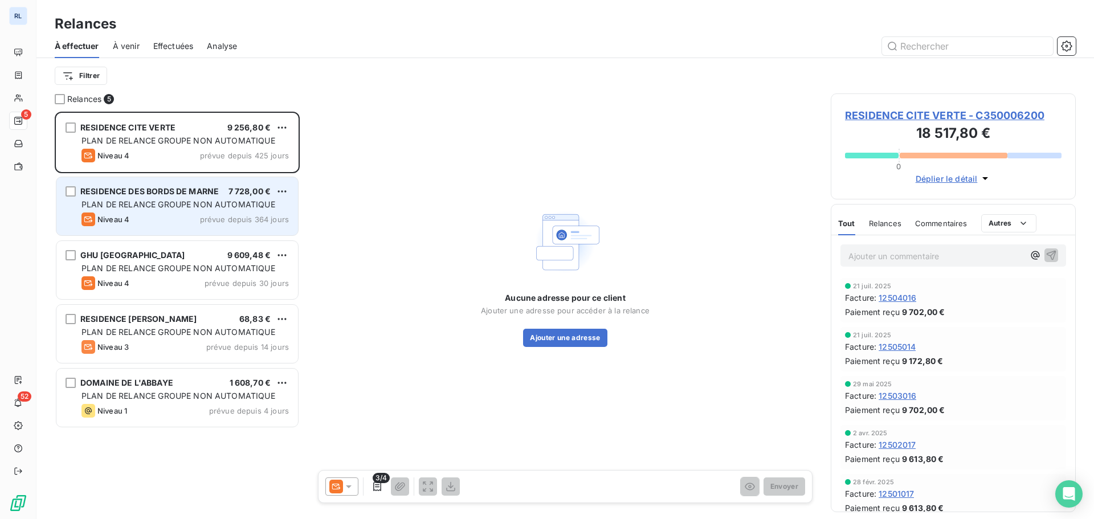
click at [153, 206] on span "PLAN DE RELANCE GROUPE NON AUTOMATIQUE" at bounding box center [178, 204] width 194 height 10
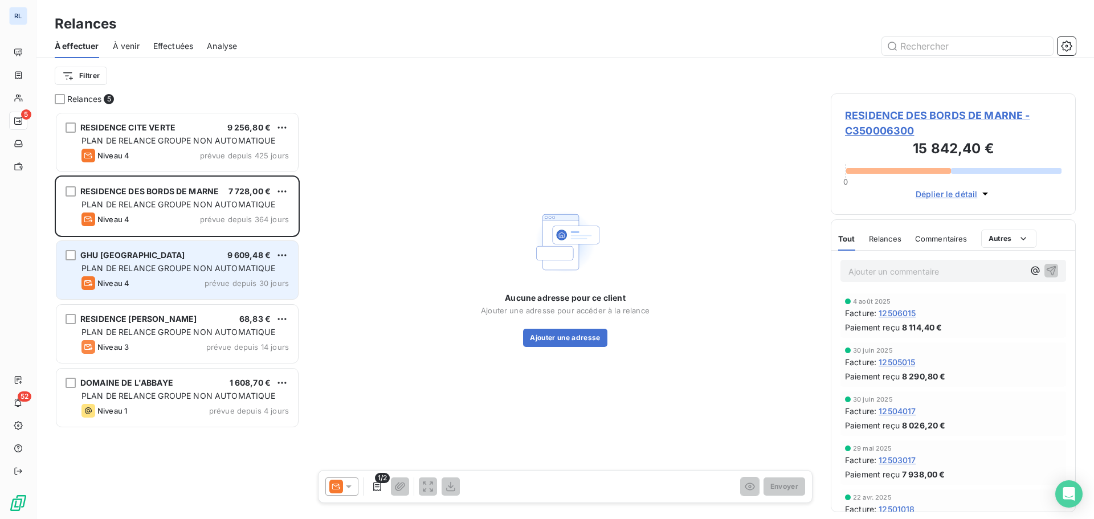
click at [173, 286] on div "Niveau 4 prévue depuis 30 jours" at bounding box center [184, 283] width 207 height 14
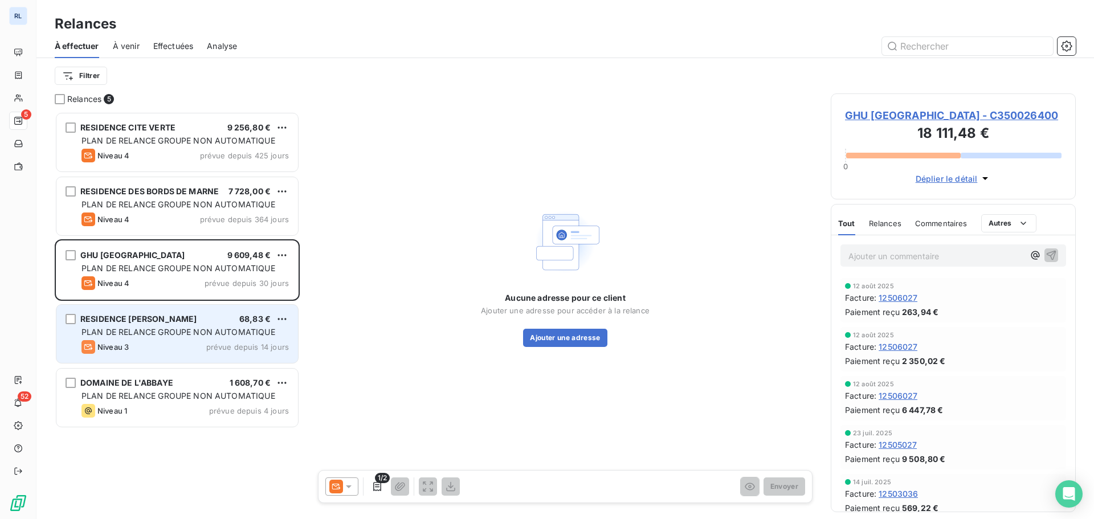
click at [199, 348] on div "Niveau 3 prévue depuis 14 jours" at bounding box center [184, 347] width 207 height 14
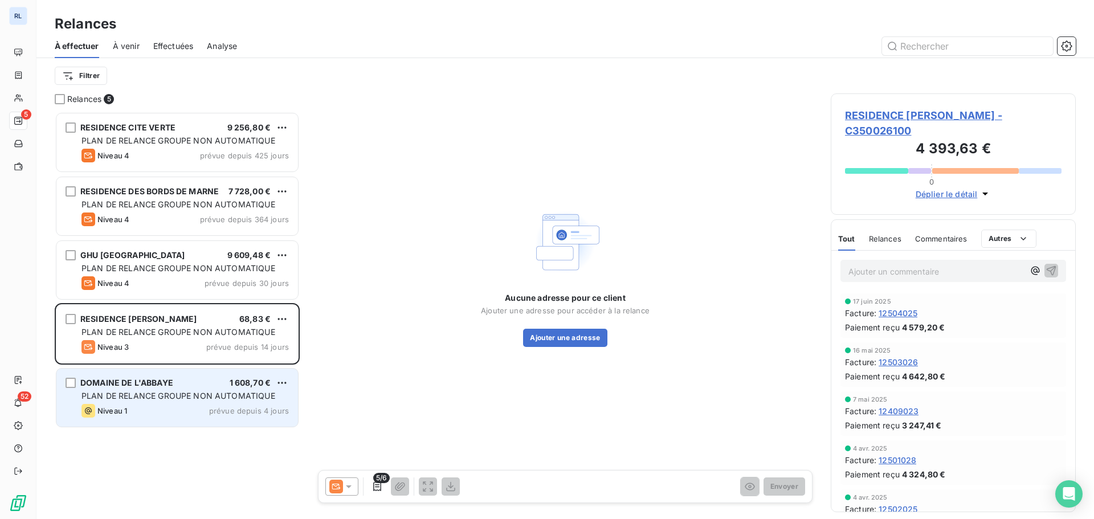
click at [209, 392] on span "PLAN DE RELANCE GROUPE NON AUTOMATIQUE" at bounding box center [178, 396] width 194 height 10
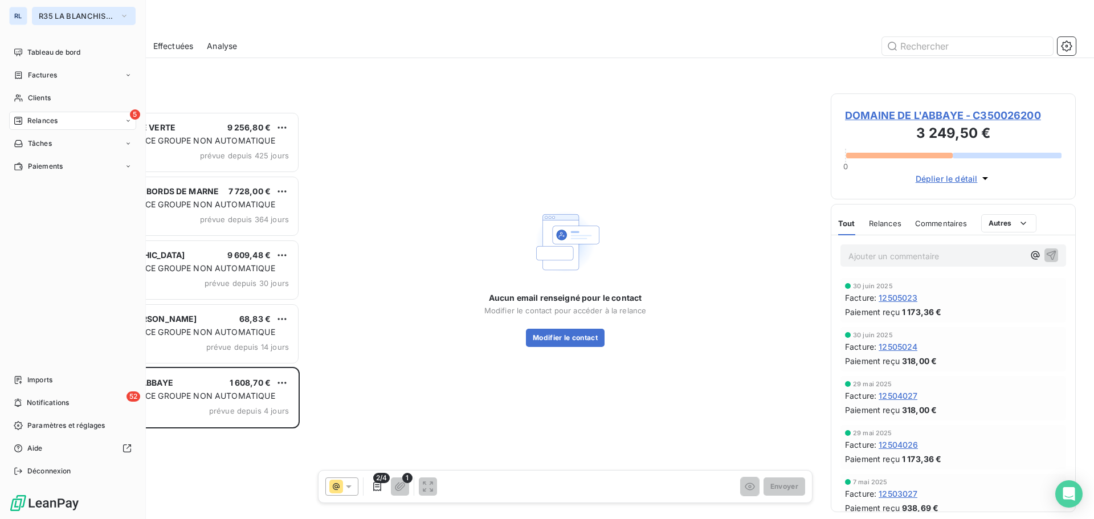
click at [66, 19] on span "R35 LA BLANCHISSERIE CENTRALE 2" at bounding box center [77, 15] width 76 height 9
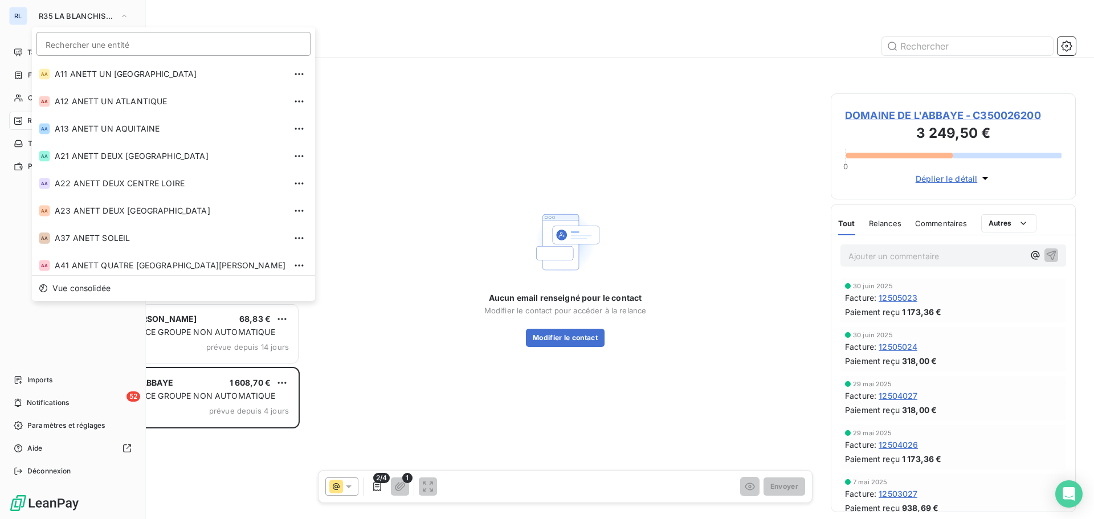
scroll to position [387, 0]
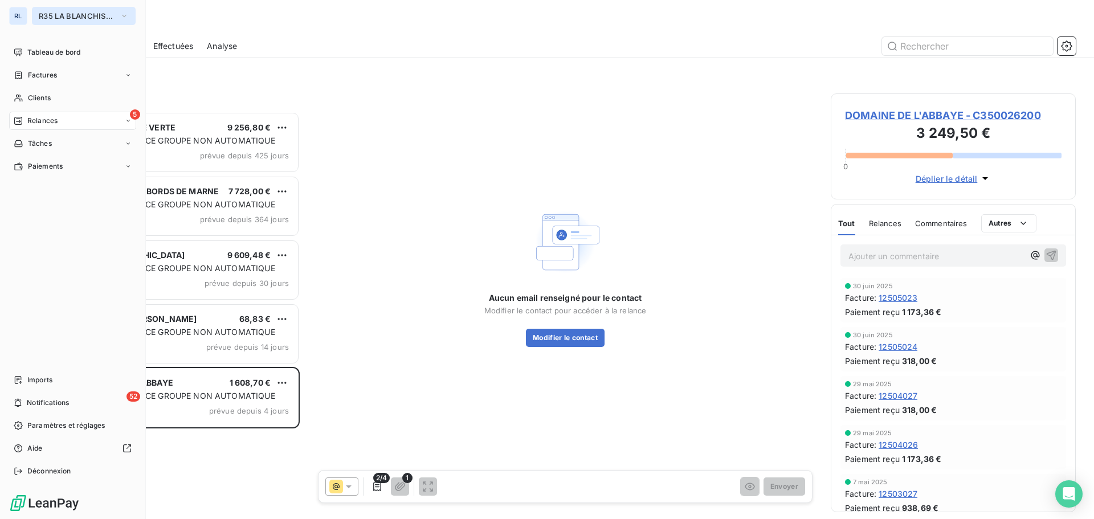
click at [103, 23] on button "R35 LA BLANCHISSERIE CENTRALE 2" at bounding box center [84, 16] width 104 height 18
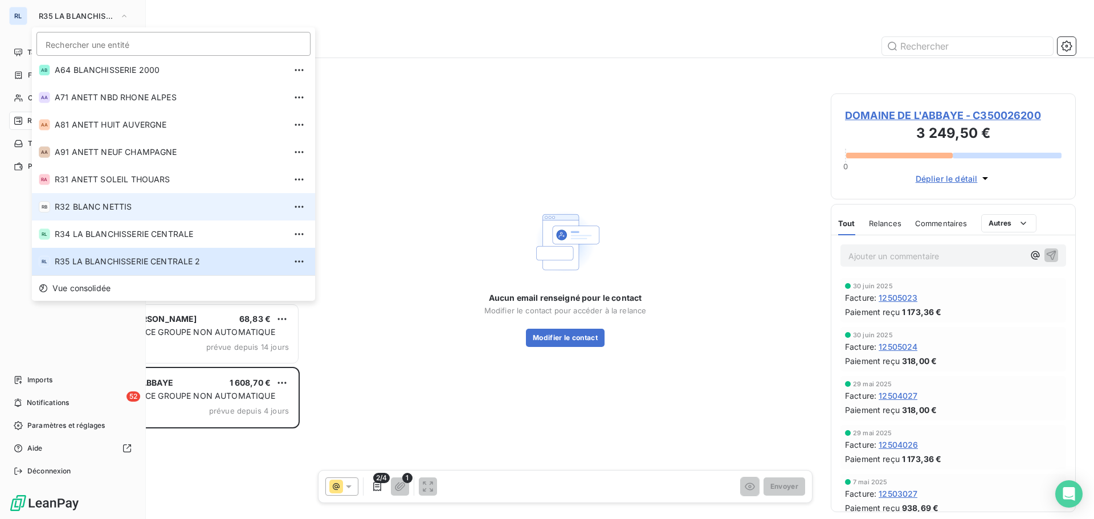
click at [106, 206] on span "R32 BLANC NETTIS" at bounding box center [170, 206] width 231 height 11
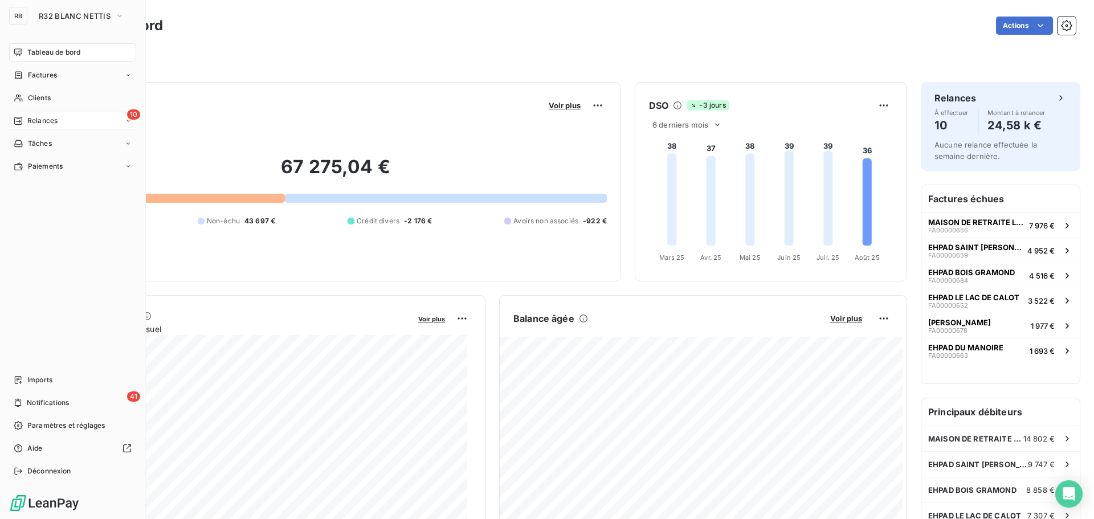
click at [40, 123] on span "Relances" at bounding box center [42, 121] width 30 height 10
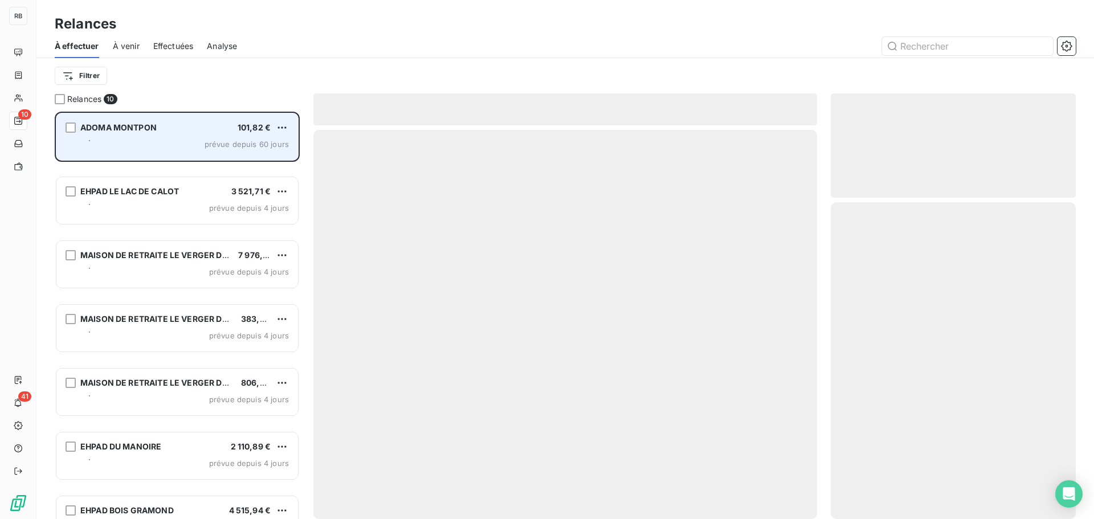
scroll to position [399, 237]
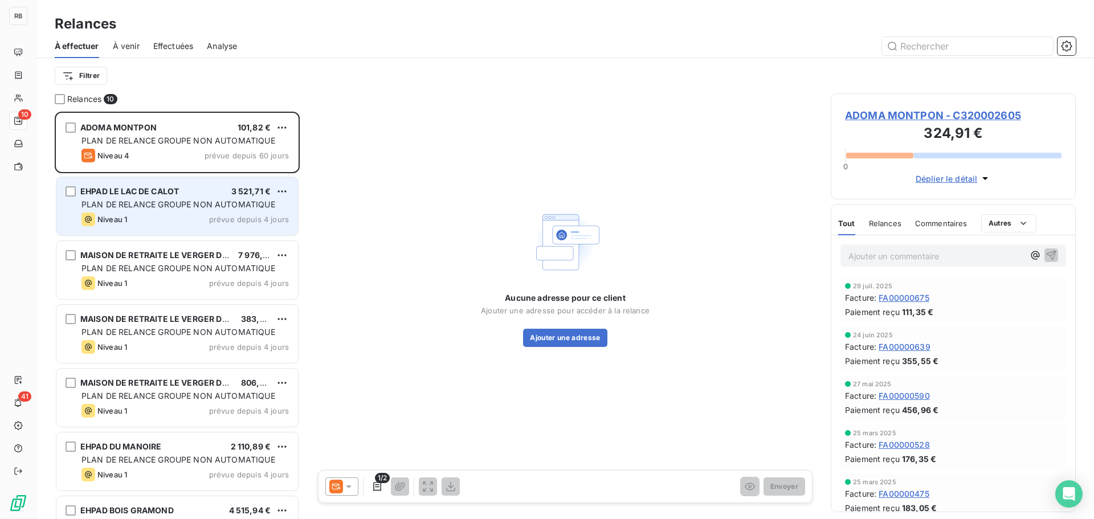
click at [187, 209] on div "PLAN DE RELANCE GROUPE NON AUTOMATIQUE" at bounding box center [184, 204] width 207 height 11
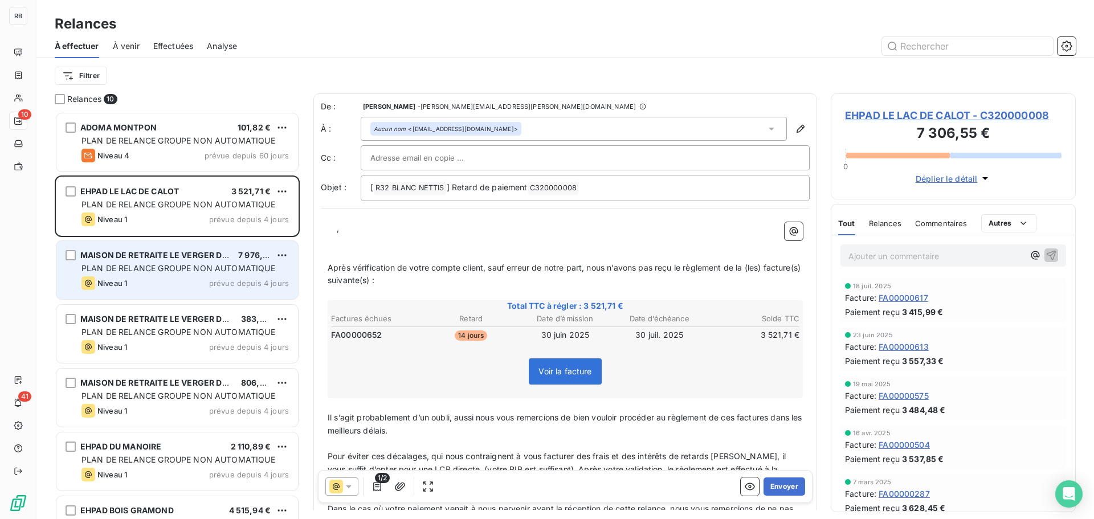
click at [145, 278] on div "Niveau 1 prévue depuis 4 jours" at bounding box center [184, 283] width 207 height 14
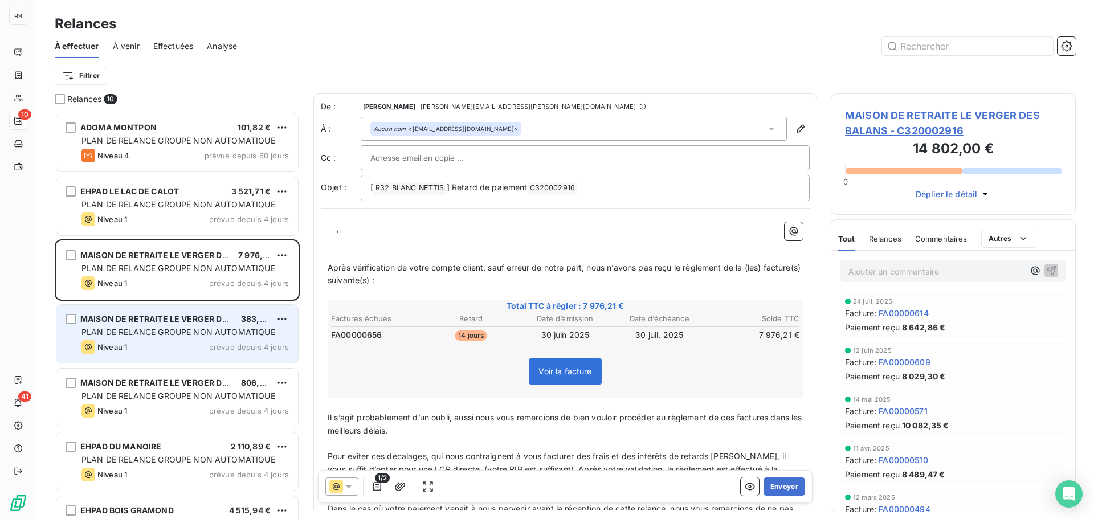
click at [157, 344] on div "Niveau 1 prévue depuis 4 jours" at bounding box center [184, 347] width 207 height 14
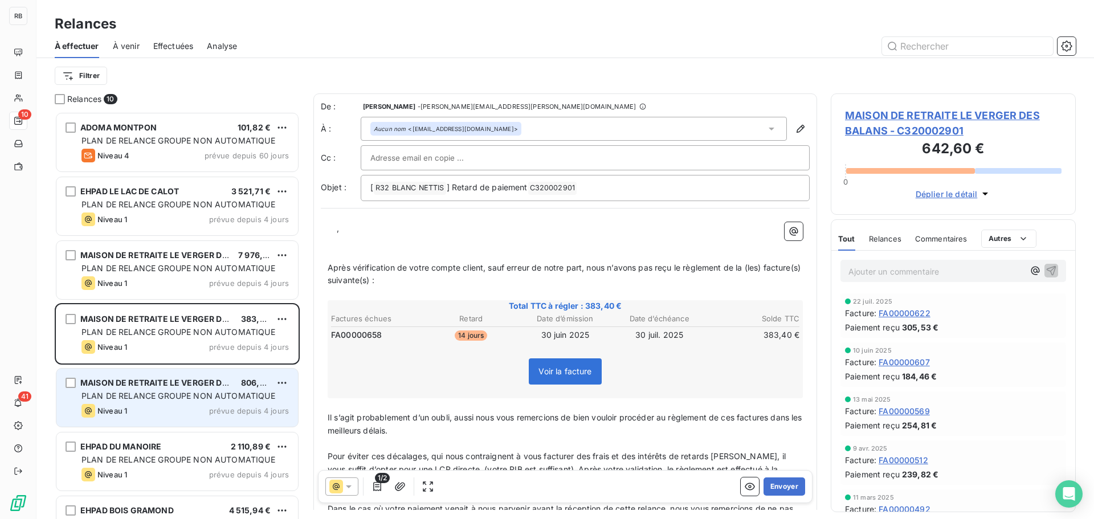
click at [160, 397] on span "PLAN DE RELANCE GROUPE NON AUTOMATIQUE" at bounding box center [178, 396] width 194 height 10
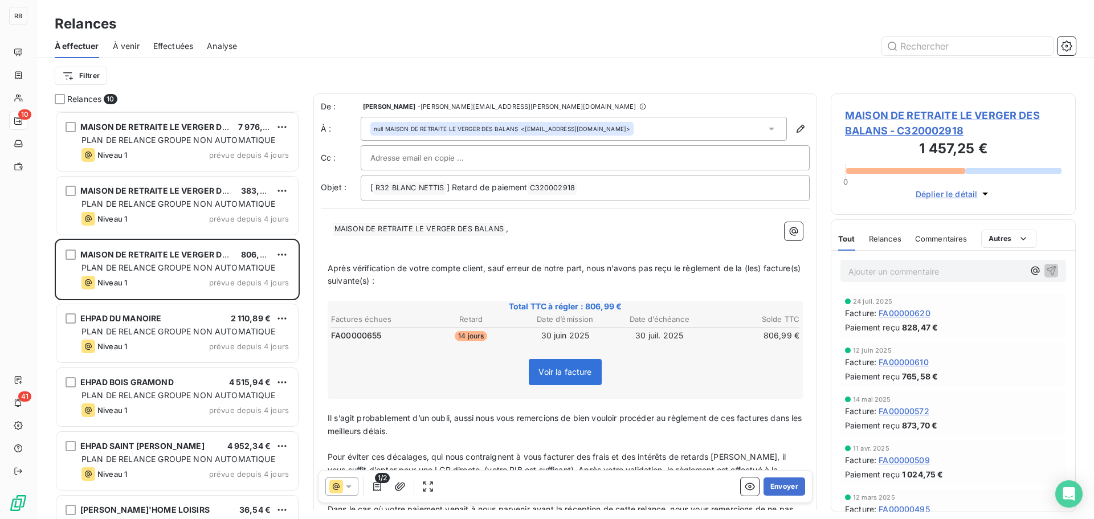
scroll to position [172, 0]
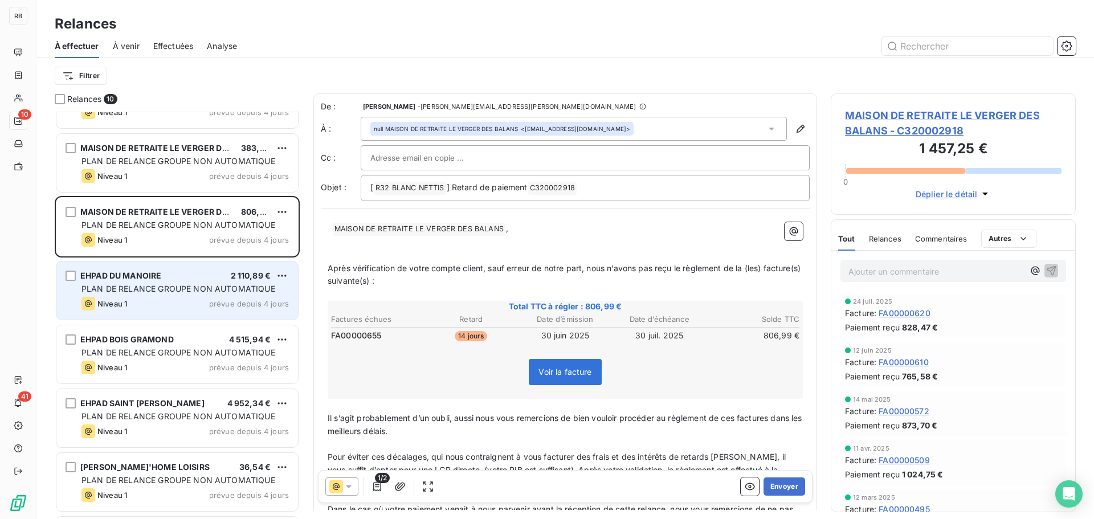
click at [153, 308] on div "Niveau 1 prévue depuis 4 jours" at bounding box center [184, 304] width 207 height 14
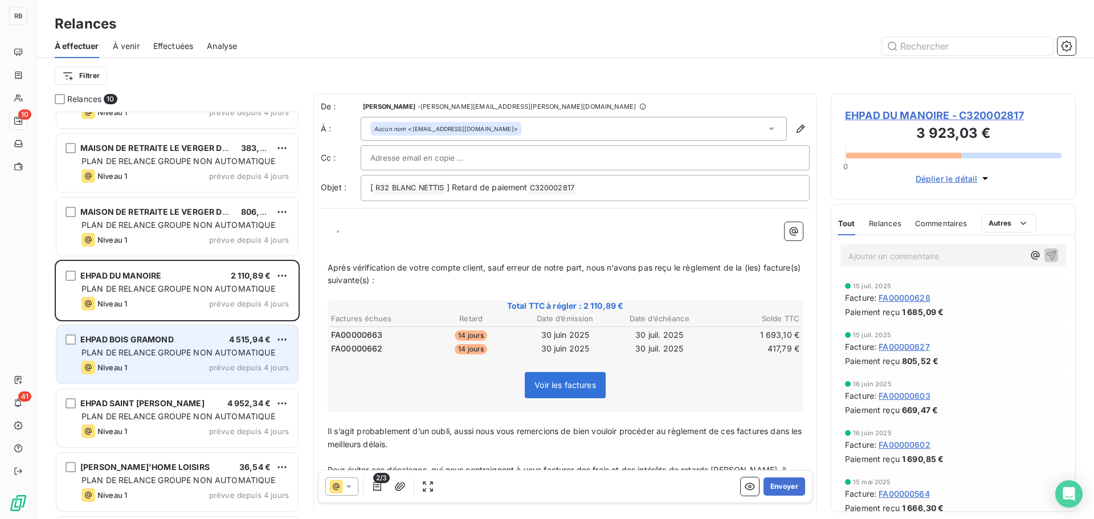
click at [162, 367] on div "Niveau 1 prévue depuis 4 jours" at bounding box center [184, 368] width 207 height 14
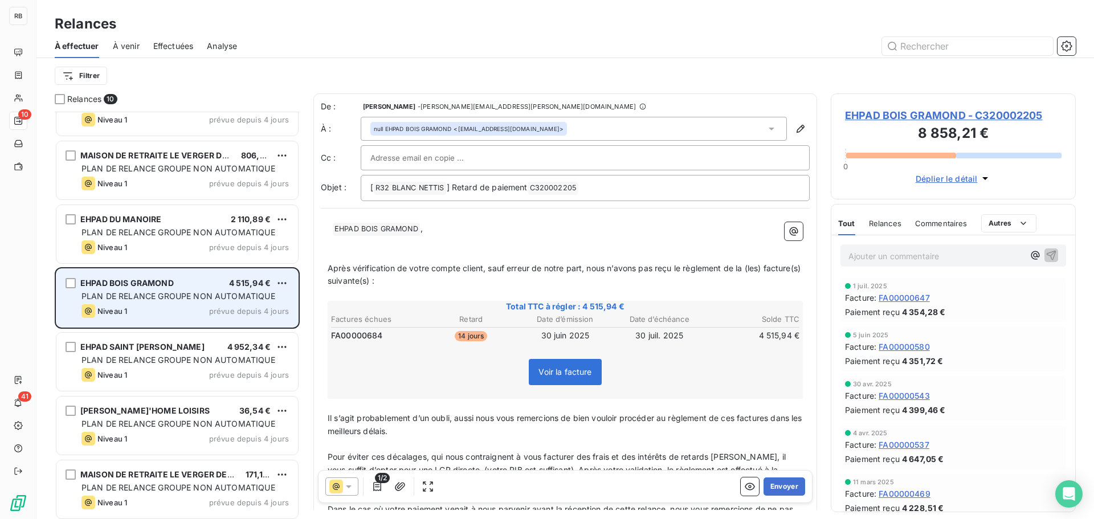
scroll to position [231, 0]
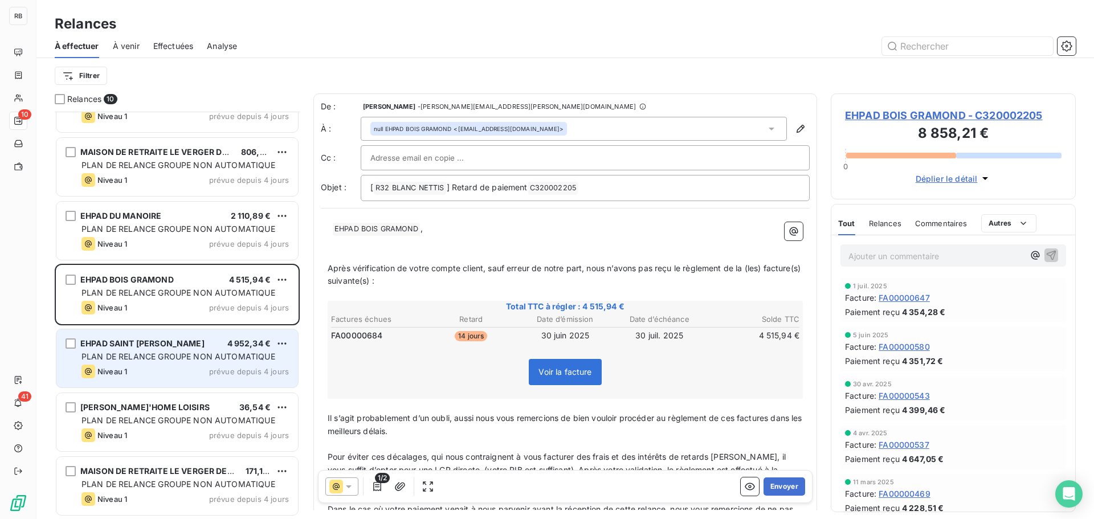
click at [163, 351] on div "PLAN DE RELANCE GROUPE NON AUTOMATIQUE" at bounding box center [184, 356] width 207 height 11
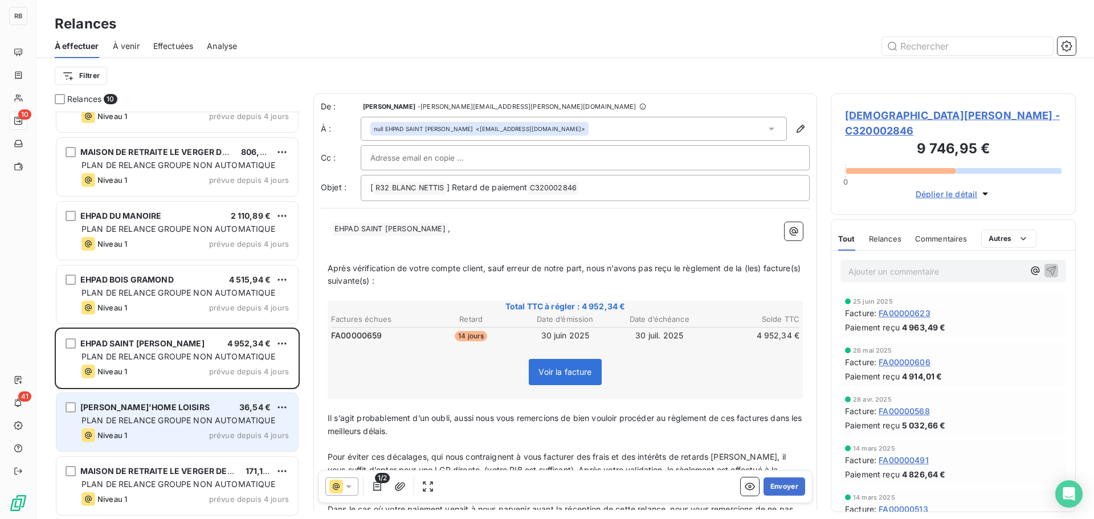
click at [164, 399] on div "BRANT'HOME LOISIRS 36,54 € PLAN DE RELANCE GROUPE NON AUTOMATIQUE Niveau 1 prév…" at bounding box center [177, 422] width 242 height 58
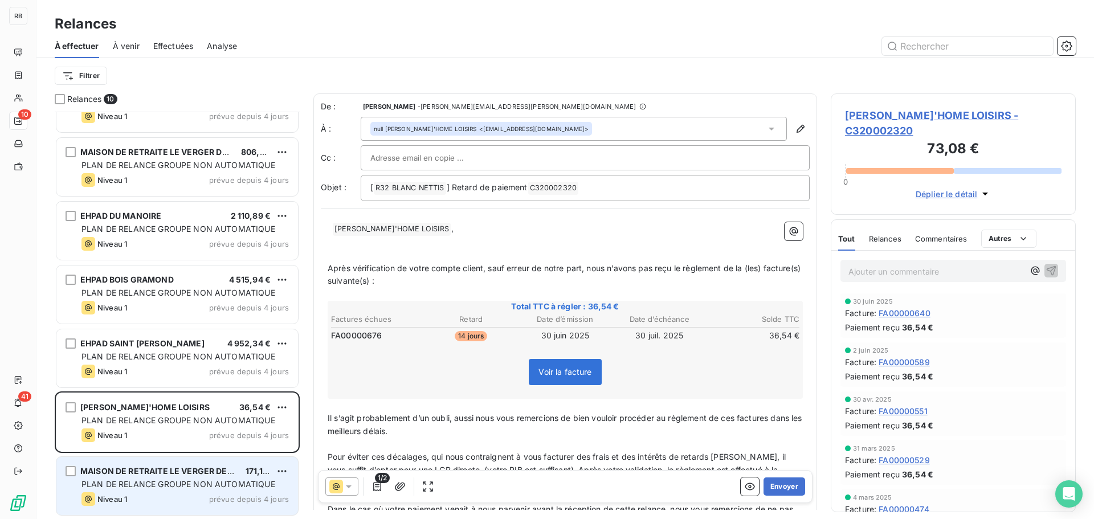
click at [174, 474] on span "MAISON DE RETRAITE LE VERGER DES BALANS" at bounding box center [173, 471] width 187 height 10
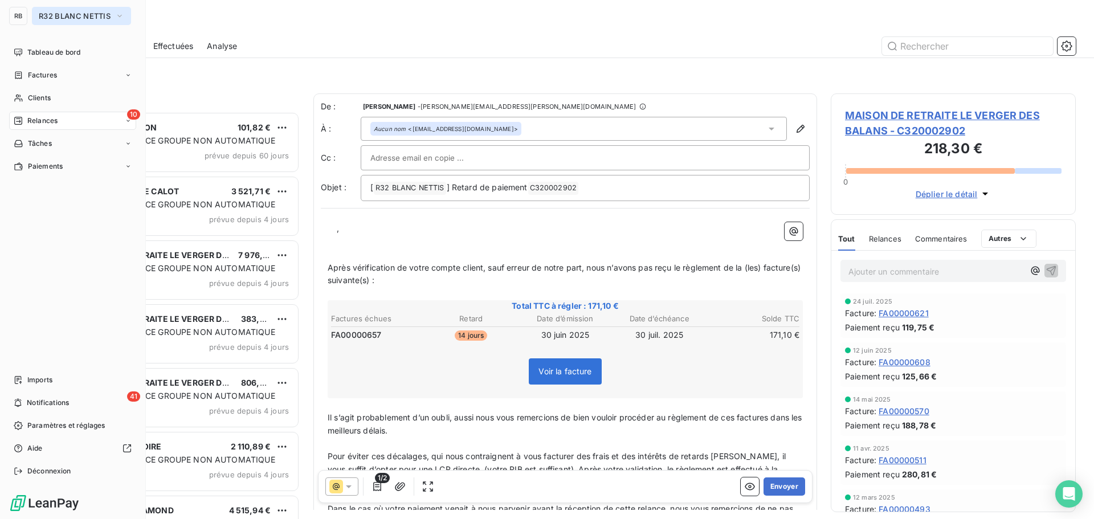
click at [81, 22] on button "R32 BLANC NETTIS" at bounding box center [81, 16] width 99 height 18
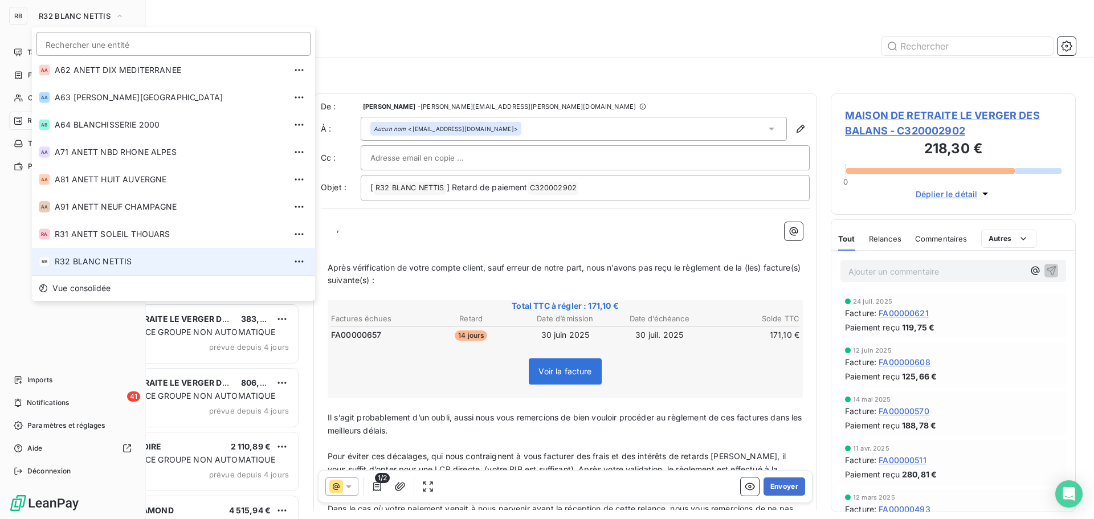
scroll to position [387, 0]
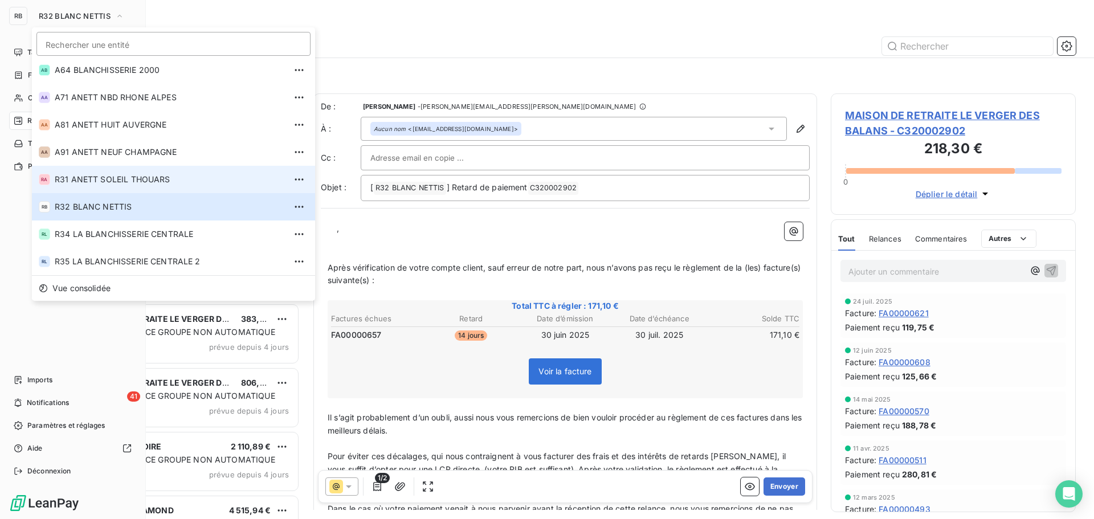
click at [132, 185] on li "RA R31 ANETT SOLEIL THOUARS" at bounding box center [173, 179] width 283 height 27
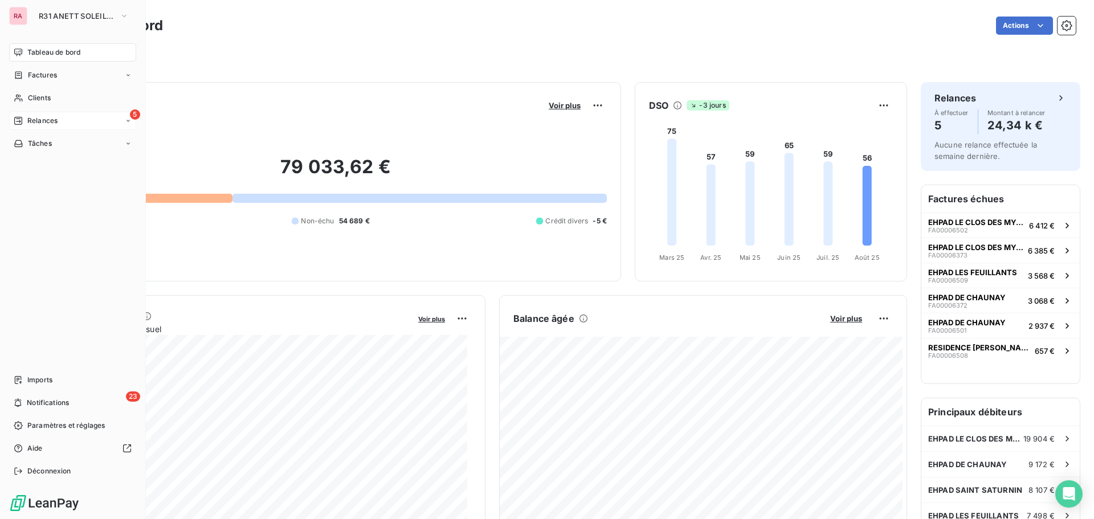
click at [51, 127] on div "5 Relances" at bounding box center [72, 121] width 127 height 18
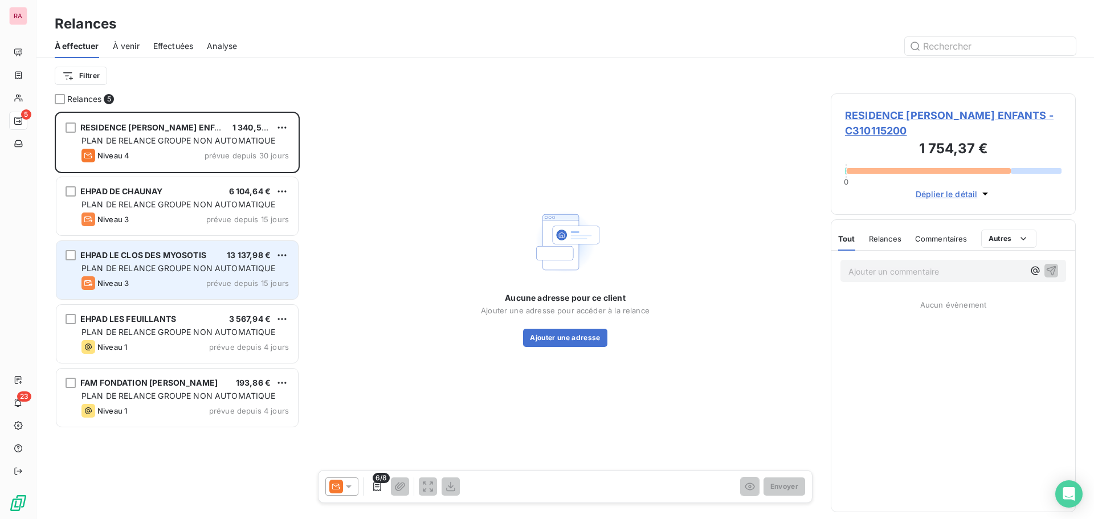
scroll to position [399, 237]
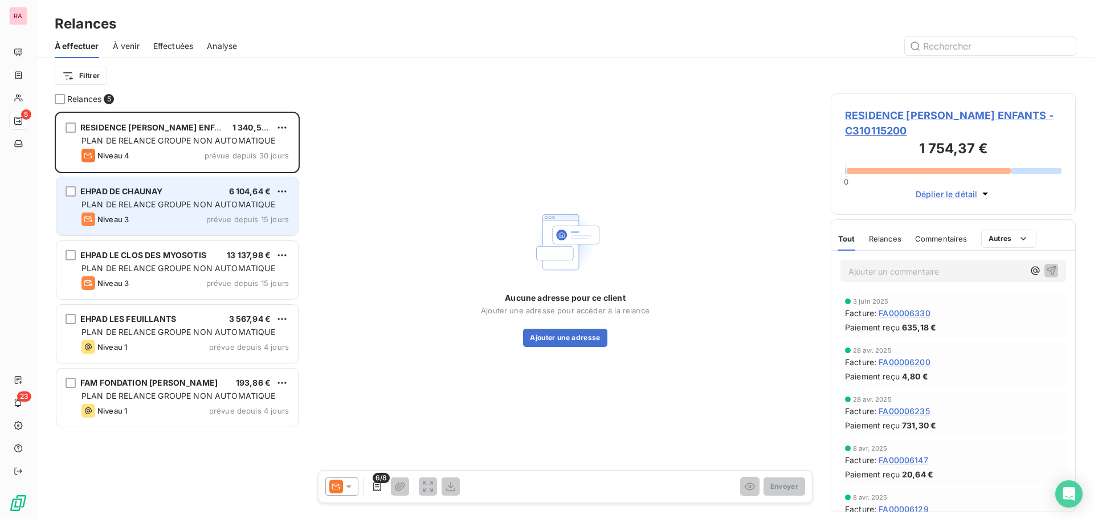
click at [166, 209] on span "PLAN DE RELANCE GROUPE NON AUTOMATIQUE" at bounding box center [178, 204] width 194 height 10
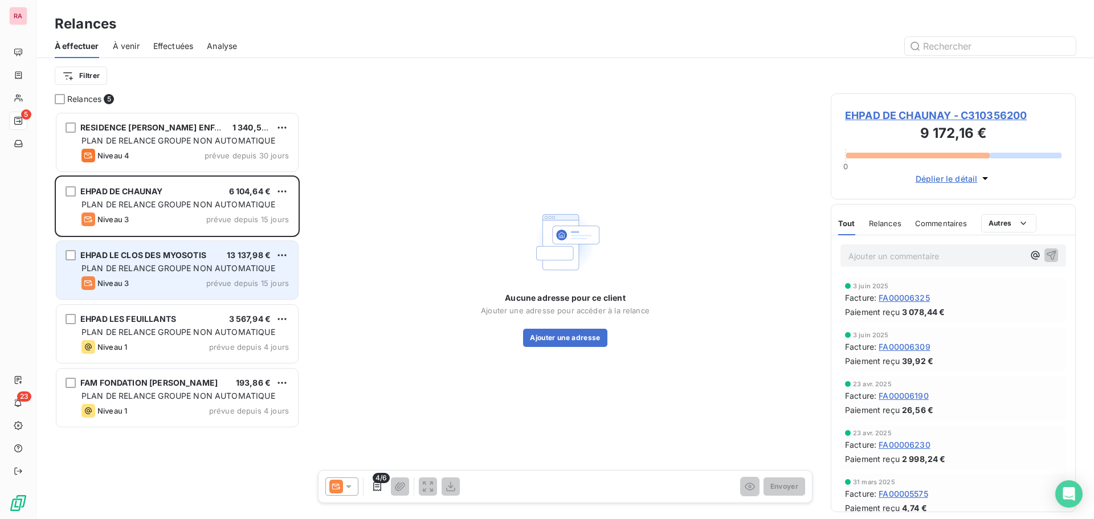
click at [176, 270] on span "PLAN DE RELANCE GROUPE NON AUTOMATIQUE" at bounding box center [178, 268] width 194 height 10
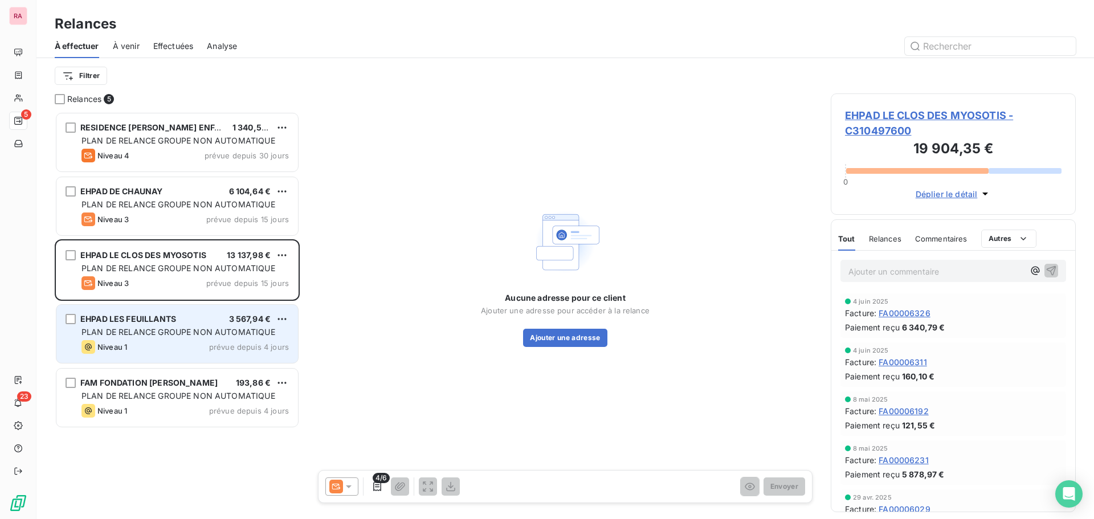
click at [186, 325] on div "EHPAD LES FEUILLANTS 3 567,94 € PLAN DE RELANCE GROUPE NON AUTOMATIQUE Niveau 1…" at bounding box center [177, 334] width 242 height 58
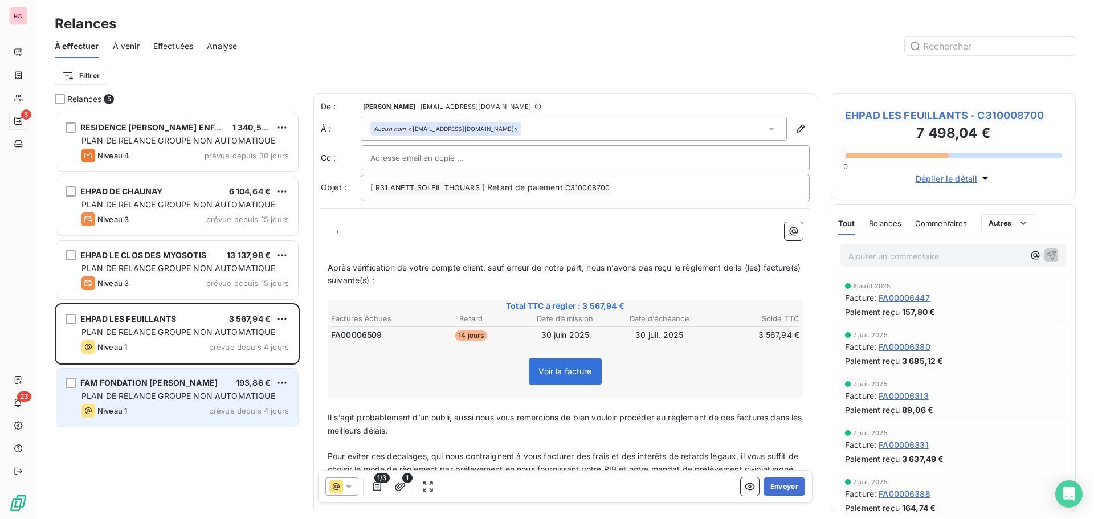
click at [181, 395] on span "PLAN DE RELANCE GROUPE NON AUTOMATIQUE" at bounding box center [178, 396] width 194 height 10
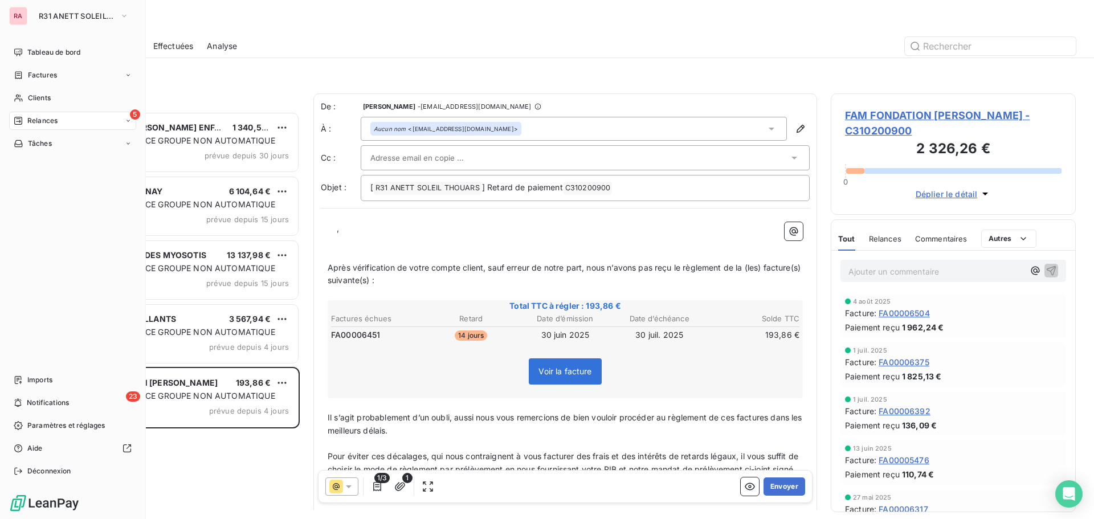
click at [67, 124] on div "5 Relances" at bounding box center [72, 121] width 127 height 18
click at [81, 122] on div "5 Relances" at bounding box center [72, 121] width 127 height 18
click at [56, 23] on button "R31 ANETT SOLEIL THOUARS" at bounding box center [84, 16] width 104 height 18
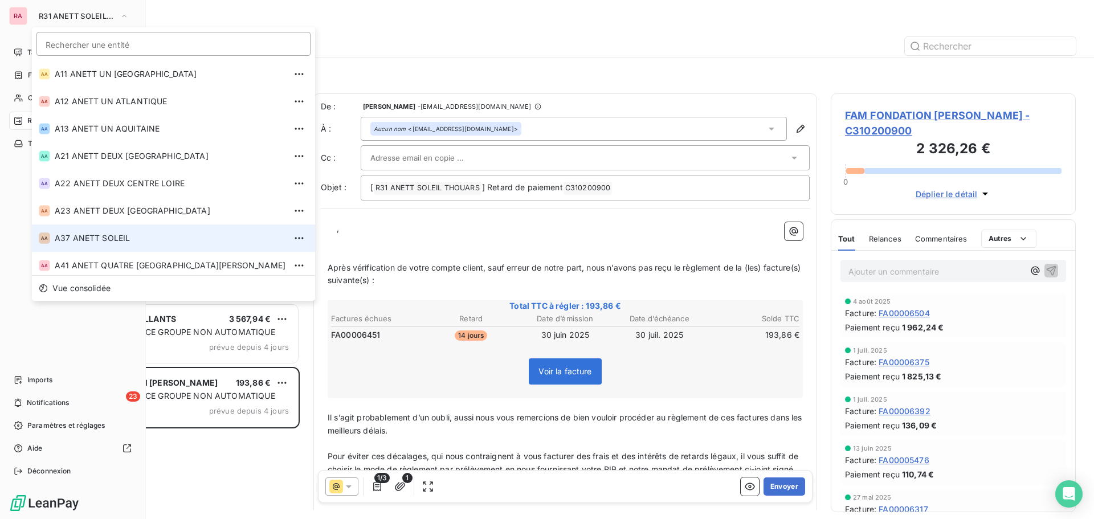
click at [97, 236] on span "A37 ANETT SOLEIL" at bounding box center [170, 238] width 231 height 11
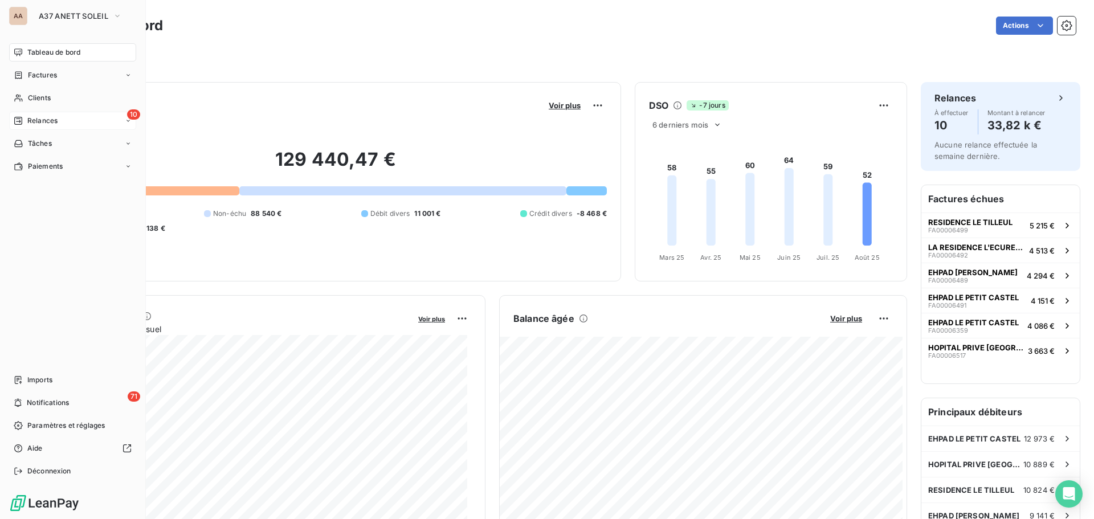
click at [72, 122] on div "10 Relances" at bounding box center [72, 121] width 127 height 18
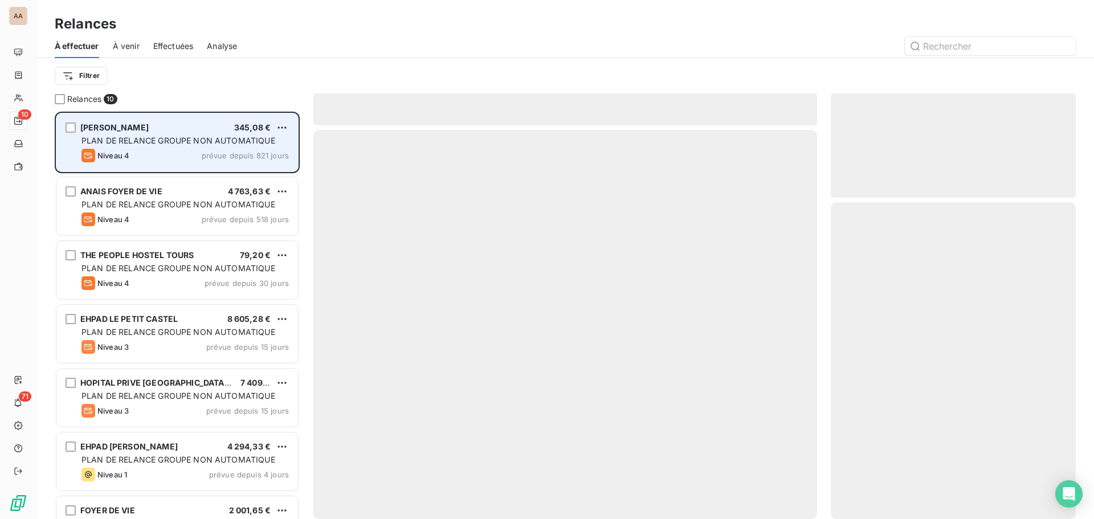
scroll to position [399, 237]
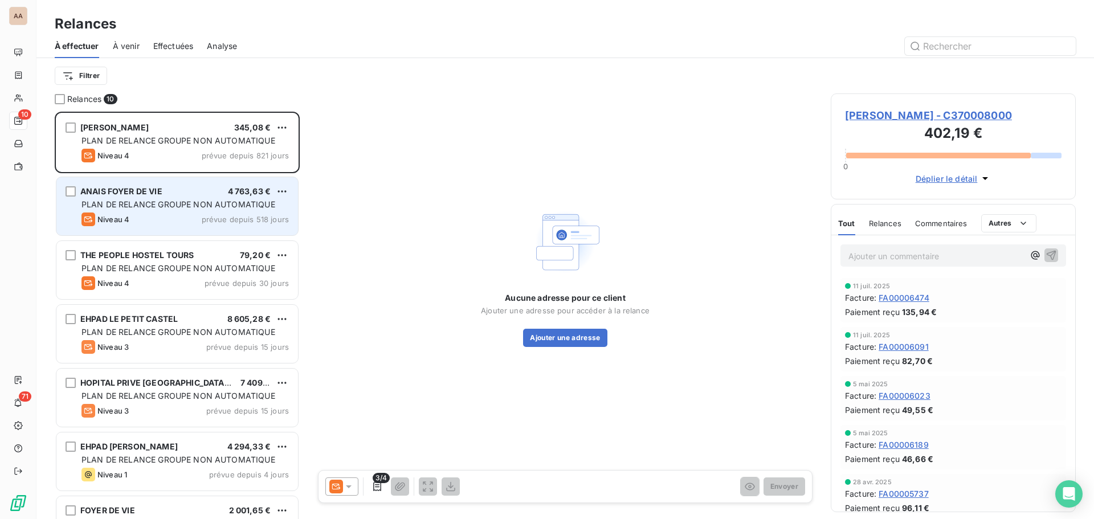
click at [217, 207] on span "PLAN DE RELANCE GROUPE NON AUTOMATIQUE" at bounding box center [178, 204] width 194 height 10
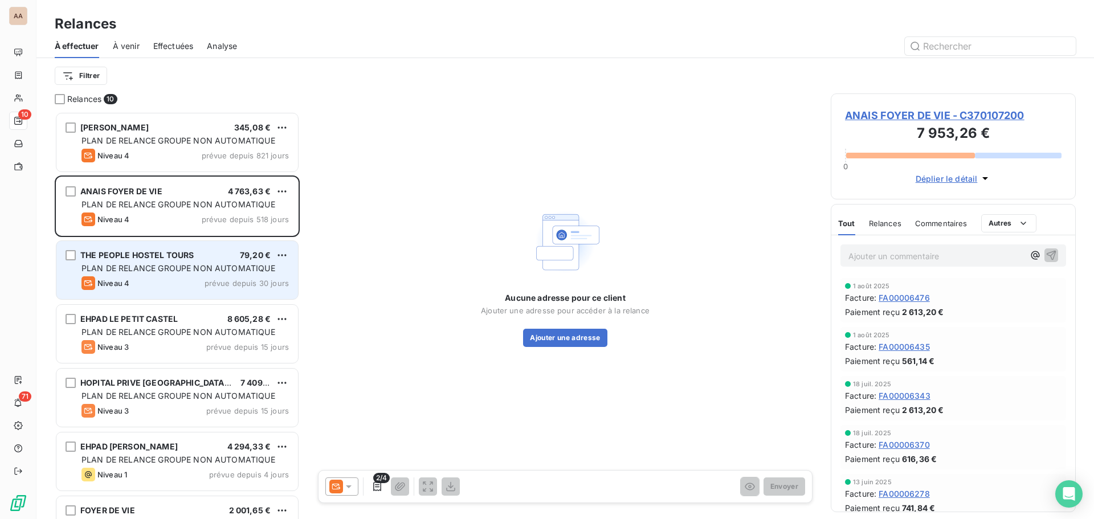
click at [208, 288] on div "Niveau 4 prévue depuis 30 jours" at bounding box center [184, 283] width 207 height 14
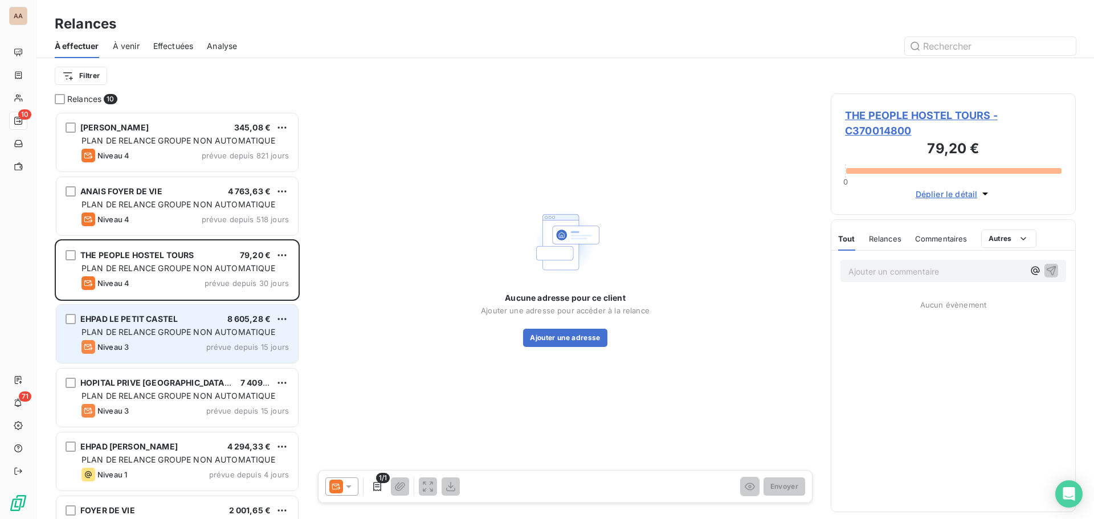
click at [188, 342] on div "Niveau 3 prévue depuis 15 jours" at bounding box center [184, 347] width 207 height 14
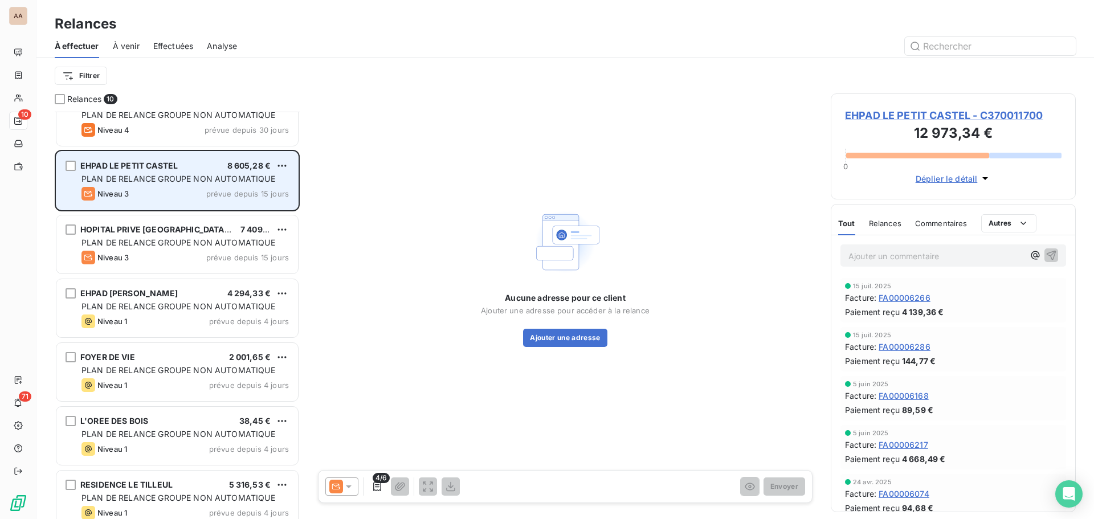
scroll to position [172, 0]
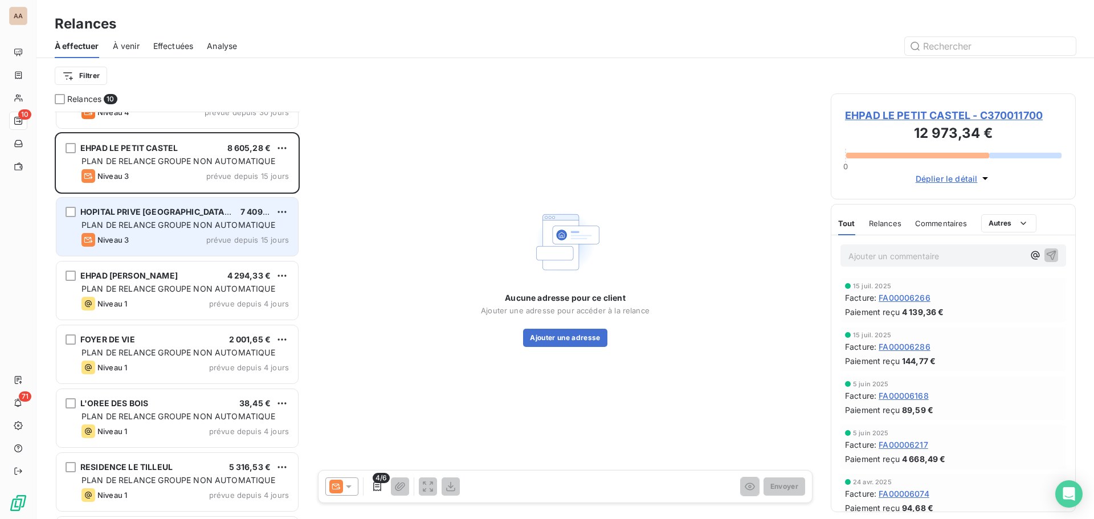
click at [202, 227] on span "PLAN DE RELANCE GROUPE NON AUTOMATIQUE" at bounding box center [178, 225] width 194 height 10
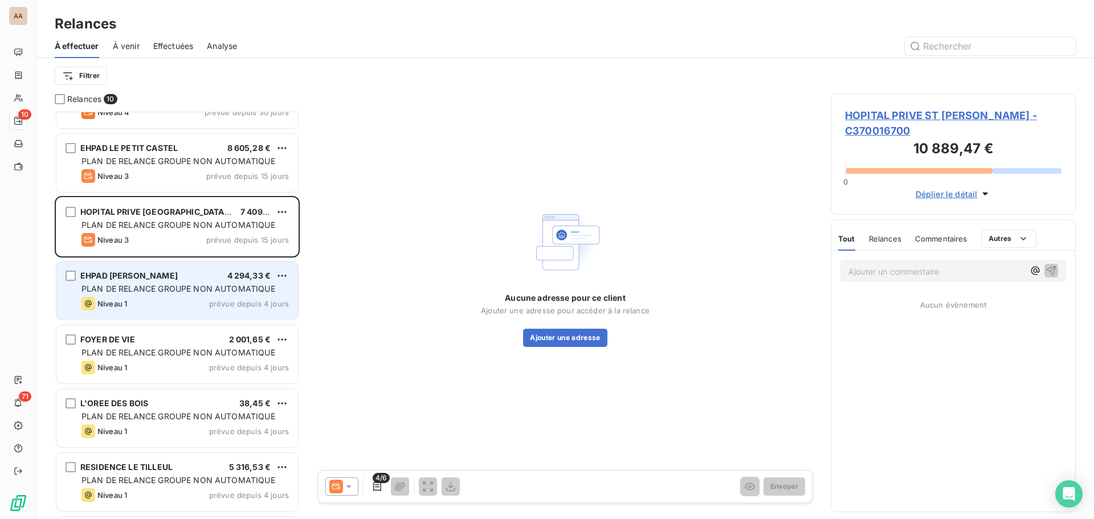
click at [201, 272] on div "EHPAD [PERSON_NAME] 4 294,33 €" at bounding box center [184, 276] width 207 height 10
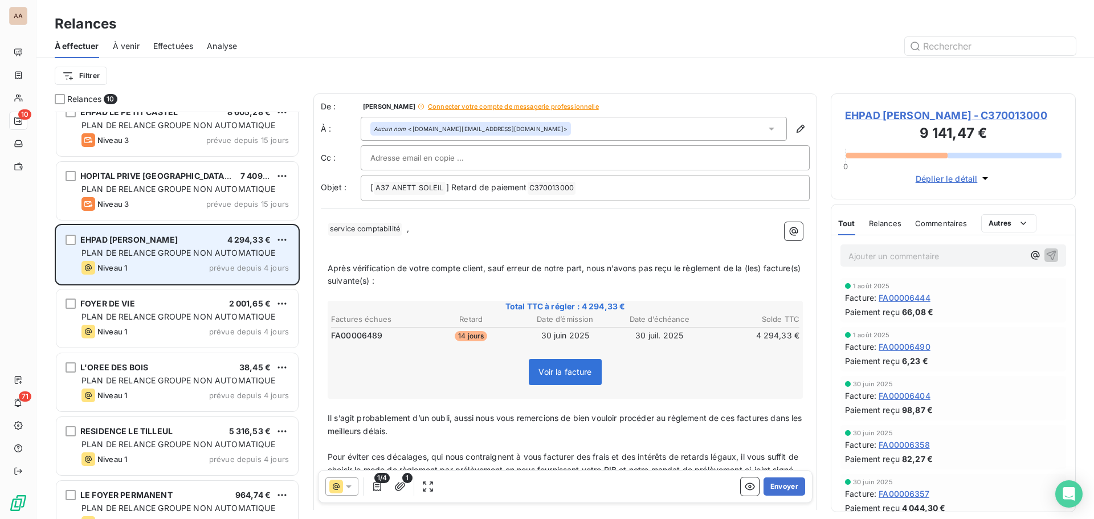
scroll to position [231, 0]
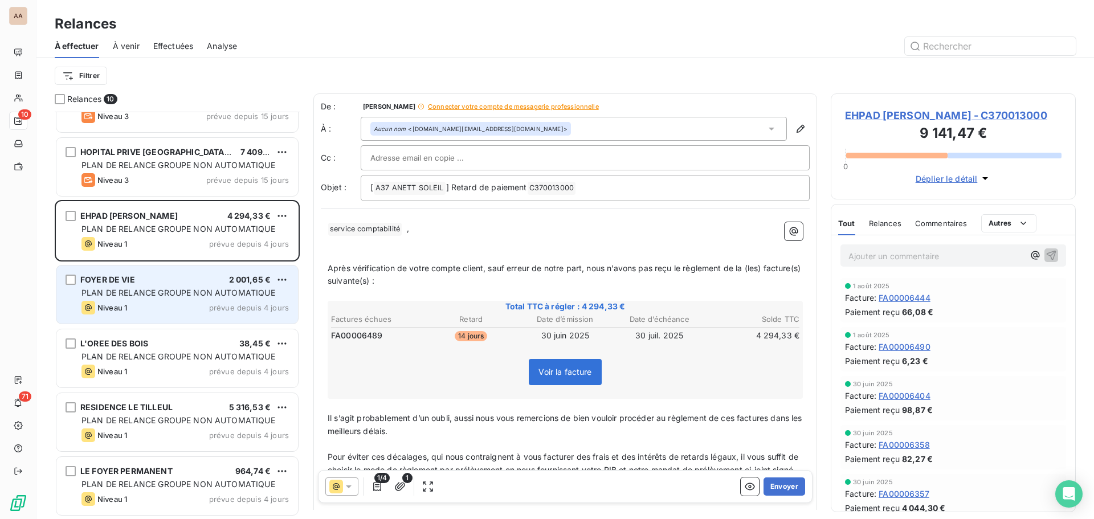
click at [196, 290] on span "PLAN DE RELANCE GROUPE NON AUTOMATIQUE" at bounding box center [178, 293] width 194 height 10
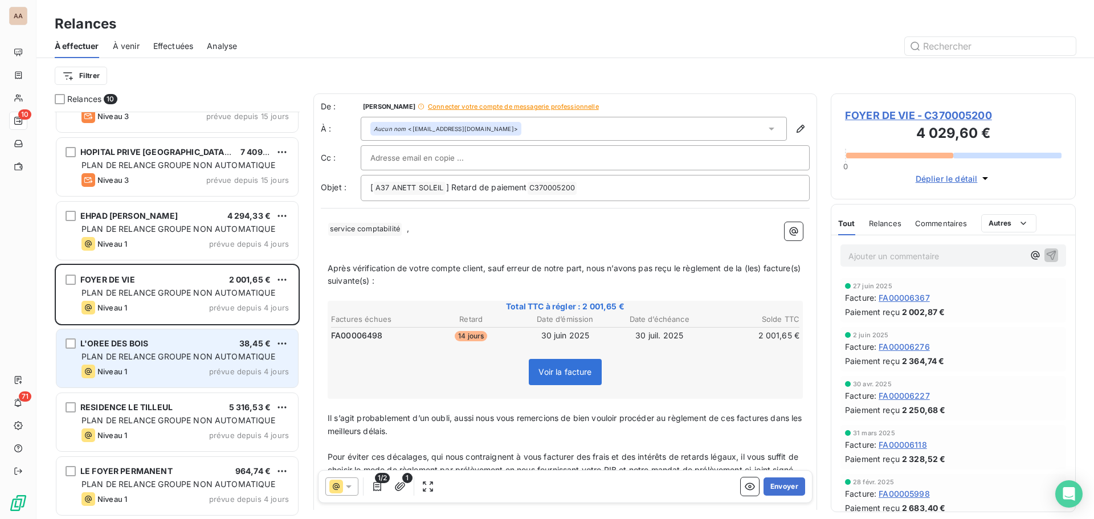
click at [195, 357] on span "PLAN DE RELANCE GROUPE NON AUTOMATIQUE" at bounding box center [178, 357] width 194 height 10
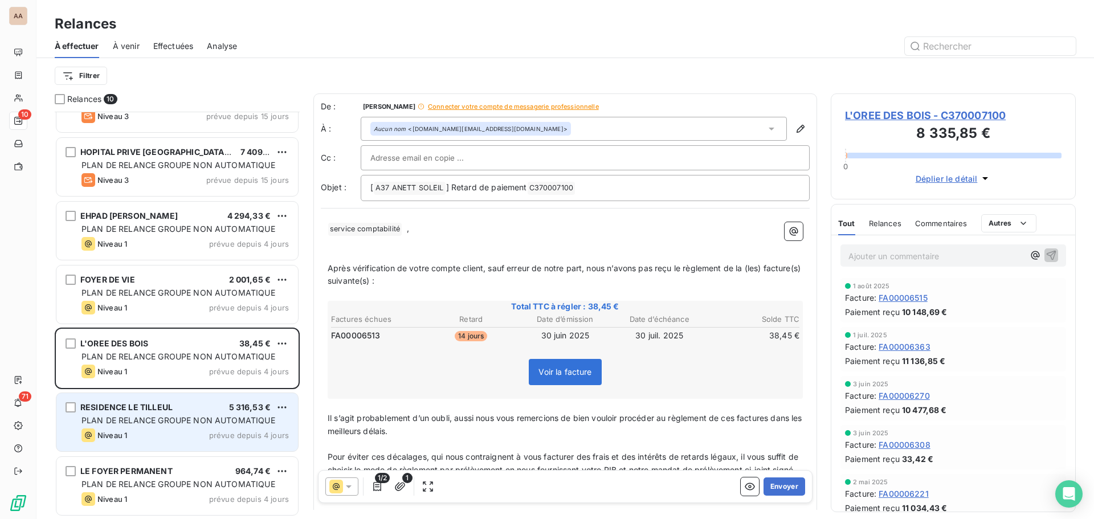
click at [190, 426] on div "RESIDENCE LE TILLEUL 5 316,53 € PLAN DE RELANCE GROUPE NON AUTOMATIQUE Niveau 1…" at bounding box center [177, 422] width 242 height 58
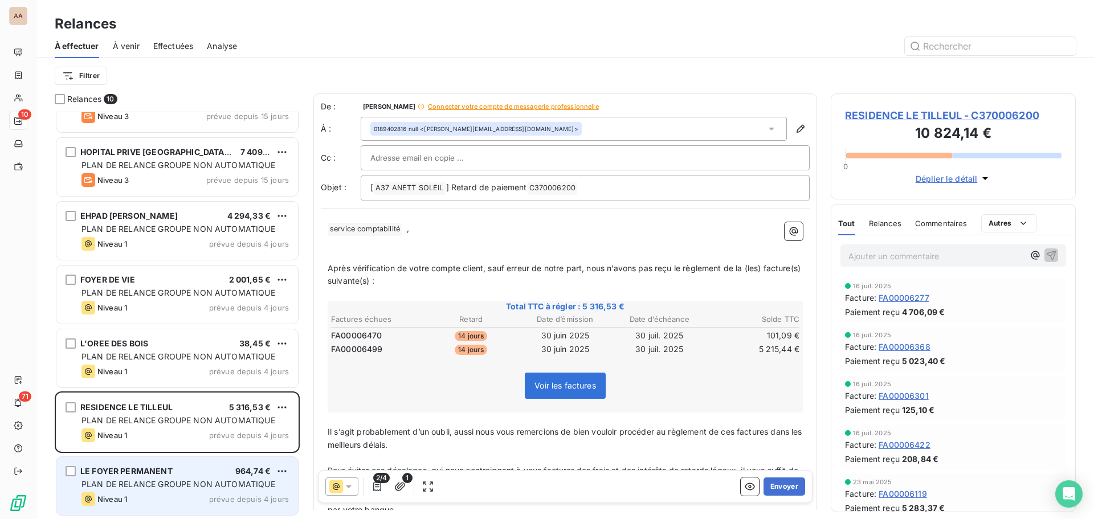
click at [191, 472] on div "LE FOYER PERMANENT 964,74 €" at bounding box center [184, 471] width 207 height 10
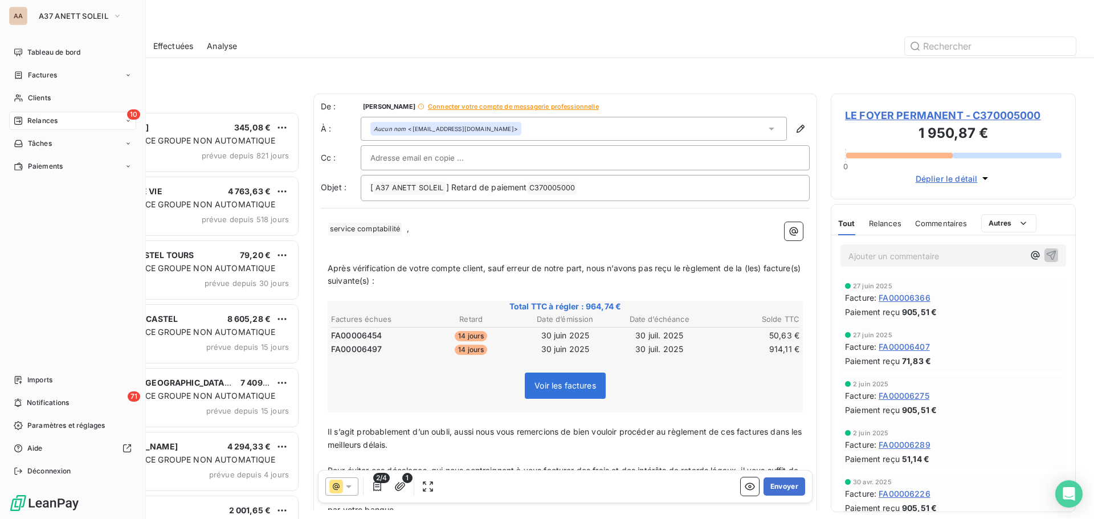
click at [39, 128] on div "10 Relances" at bounding box center [72, 121] width 127 height 18
